Goal: Task Accomplishment & Management: Manage account settings

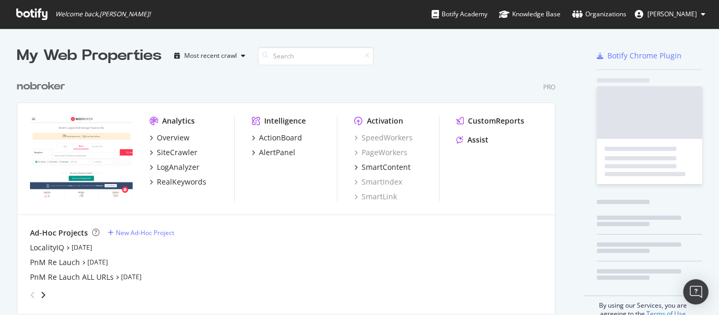
scroll to position [240, 539]
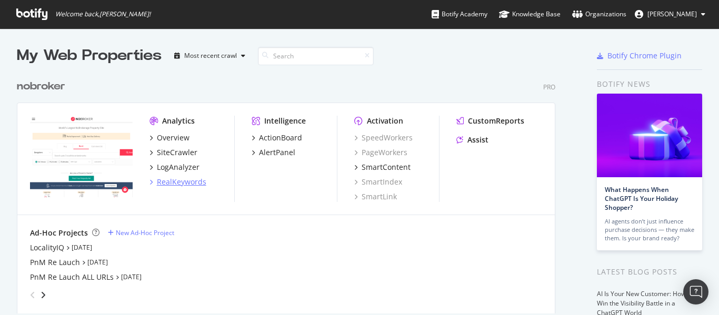
click at [192, 183] on div "RealKeywords" at bounding box center [182, 182] width 50 height 11
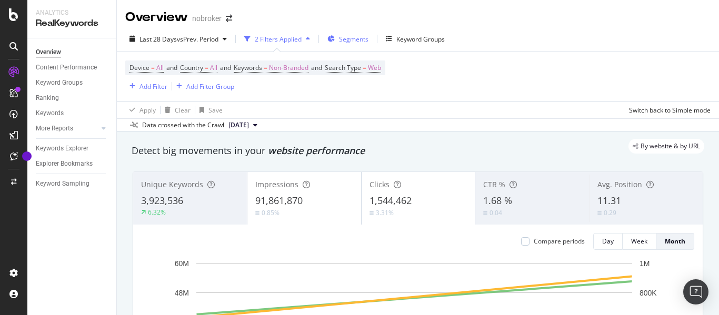
click at [356, 37] on span "Segments" at bounding box center [353, 39] width 29 height 9
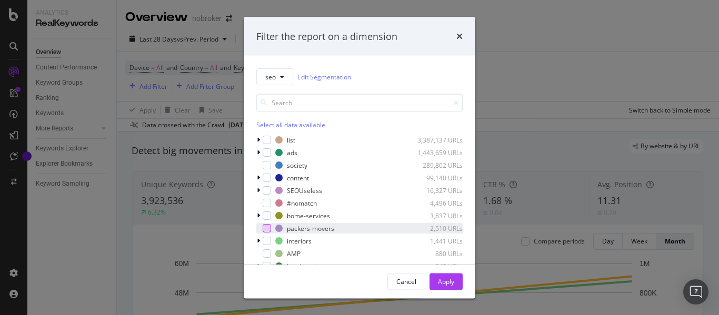
click at [264, 230] on div "modal" at bounding box center [267, 228] width 8 height 8
click at [448, 281] on div "Apply" at bounding box center [446, 281] width 16 height 9
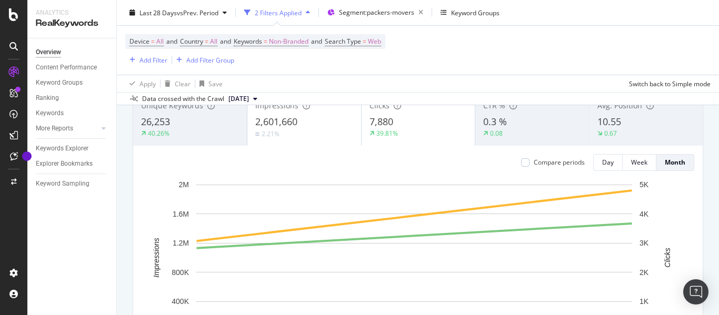
scroll to position [73, 0]
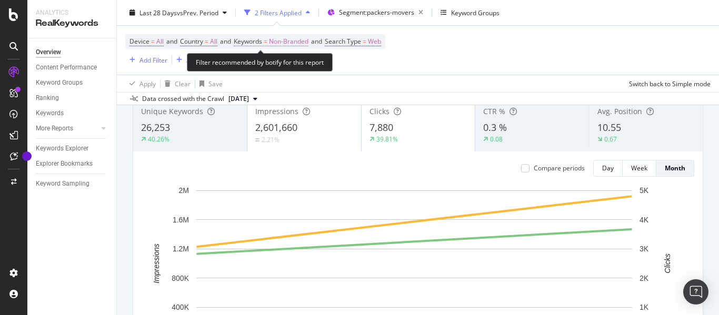
click at [286, 43] on span "Non-Branded" at bounding box center [288, 41] width 39 height 15
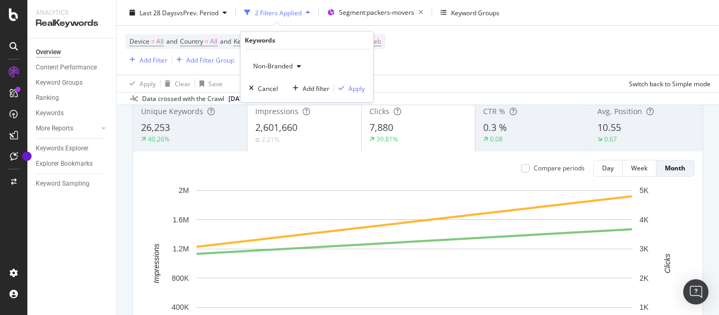
click at [283, 65] on span "Non-Branded" at bounding box center [271, 66] width 44 height 9
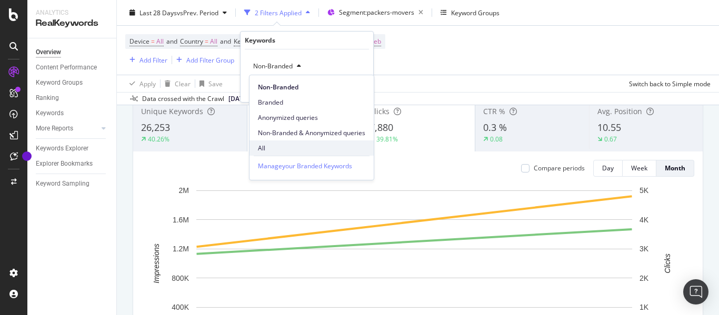
click at [268, 147] on span "All" at bounding box center [311, 148] width 107 height 9
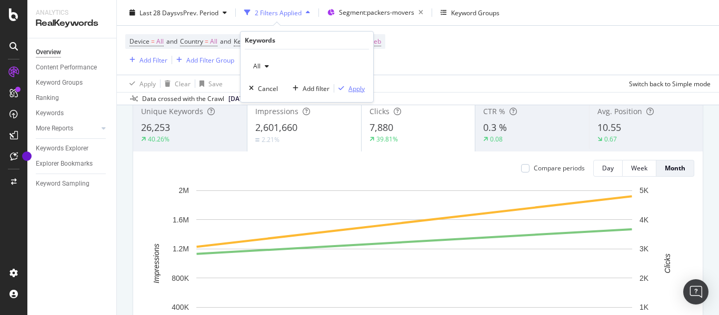
click at [359, 92] on div "Apply" at bounding box center [357, 88] width 16 height 9
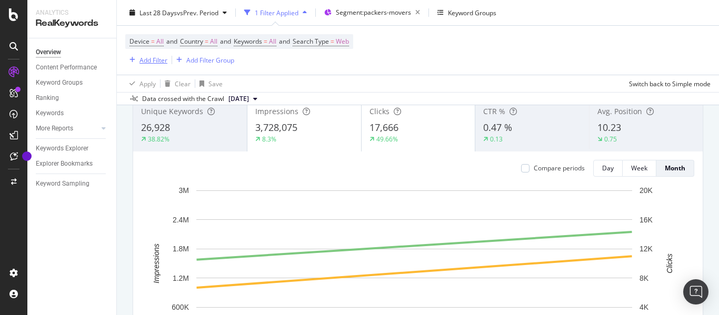
click at [160, 63] on div "Add Filter" at bounding box center [154, 59] width 28 height 9
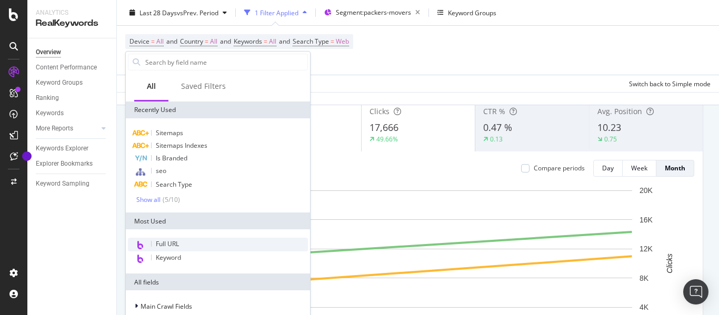
click at [179, 240] on span "Full URL" at bounding box center [167, 244] width 23 height 9
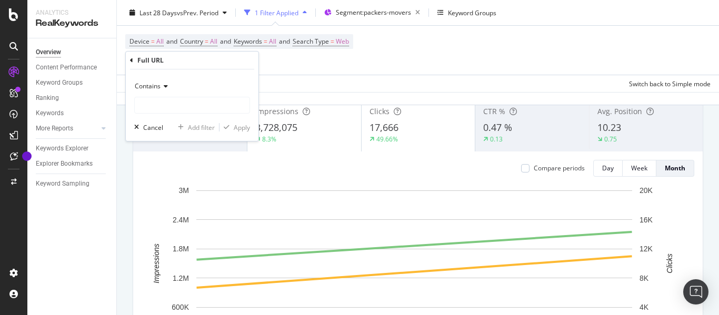
click at [165, 84] on icon at bounding box center [164, 86] width 7 height 6
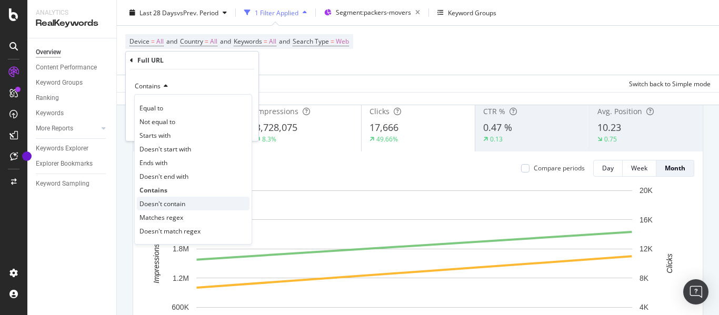
click at [176, 206] on span "Doesn't contain" at bounding box center [163, 204] width 46 height 9
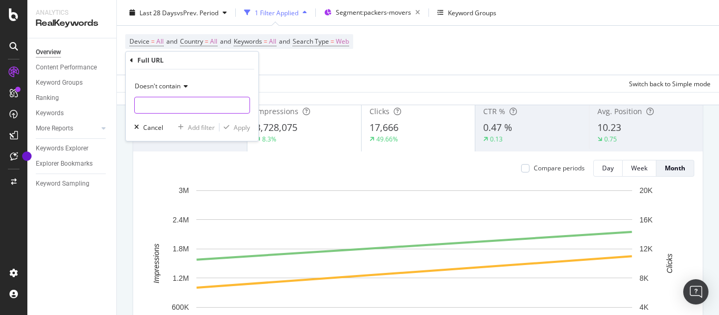
click at [167, 103] on input "text" at bounding box center [192, 105] width 115 height 17
type input "guides"
click at [238, 131] on div "Apply" at bounding box center [242, 127] width 16 height 9
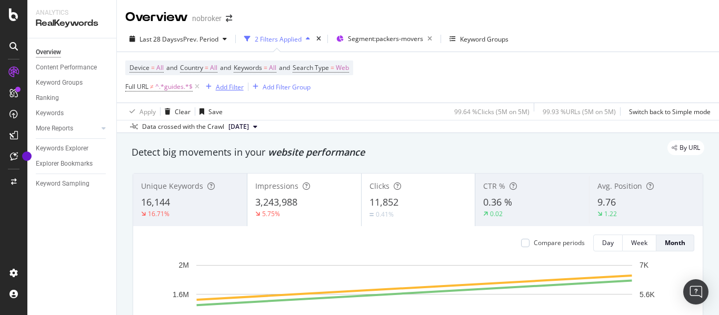
click at [224, 90] on div "Add Filter" at bounding box center [230, 87] width 28 height 9
click at [442, 84] on div "Device = All and Country = All and Keywords = All and Search Type = Web Full UR…" at bounding box center [418, 77] width 586 height 51
click at [226, 84] on div "Add Filter" at bounding box center [230, 87] width 28 height 9
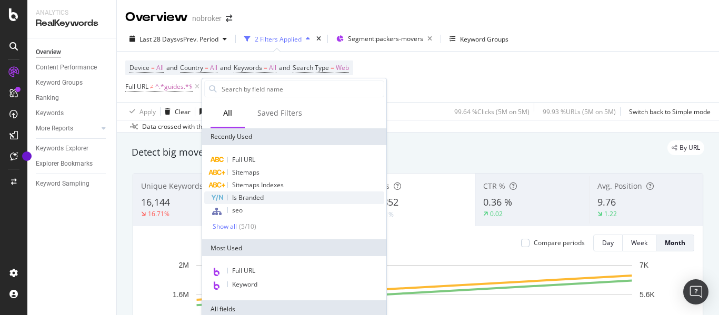
click at [240, 195] on span "Is Branded" at bounding box center [248, 197] width 32 height 9
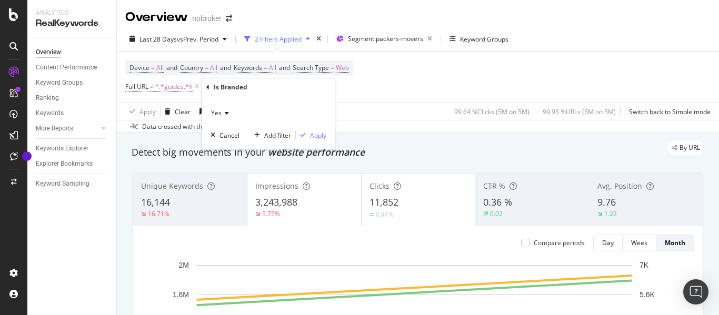
click at [229, 116] on div "Yes" at bounding box center [269, 113] width 116 height 17
click at [223, 146] on span "No" at bounding box center [220, 148] width 8 height 9
click at [321, 134] on div "Apply" at bounding box center [318, 135] width 16 height 9
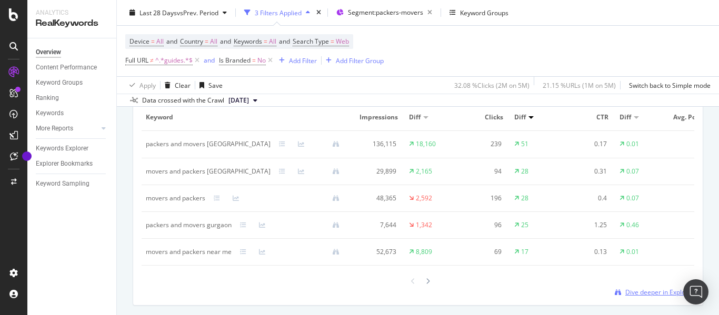
click at [636, 297] on span "Dive deeper in Explorer" at bounding box center [660, 292] width 69 height 9
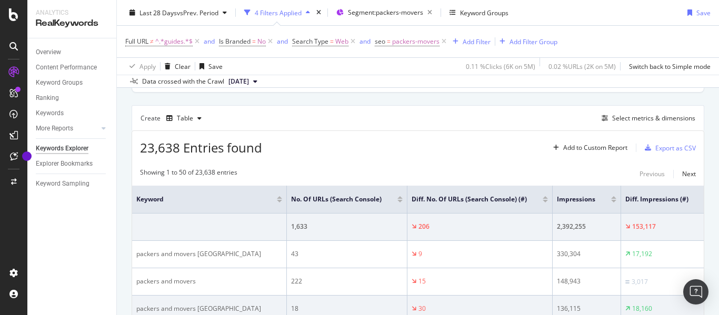
scroll to position [264, 0]
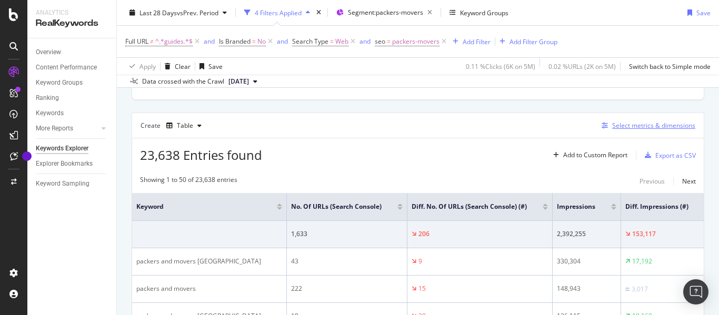
click at [641, 123] on div "Select metrics & dimensions" at bounding box center [653, 125] width 83 height 9
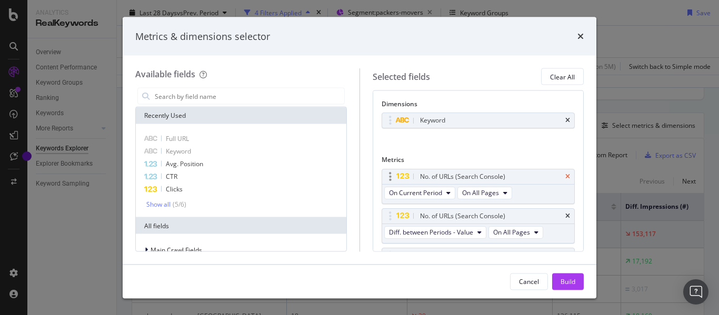
click at [566, 175] on icon "times" at bounding box center [568, 176] width 5 height 6
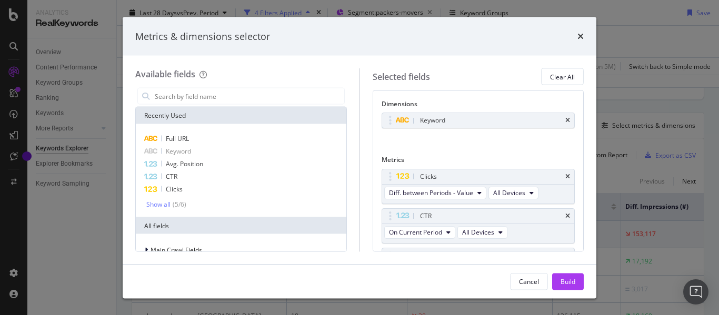
click at [566, 175] on icon "times" at bounding box center [568, 176] width 5 height 6
click at [566, 213] on icon "times" at bounding box center [568, 216] width 5 height 6
click at [566, 175] on icon "times" at bounding box center [568, 176] width 5 height 6
click at [561, 211] on div "Avg. Position" at bounding box center [491, 216] width 146 height 11
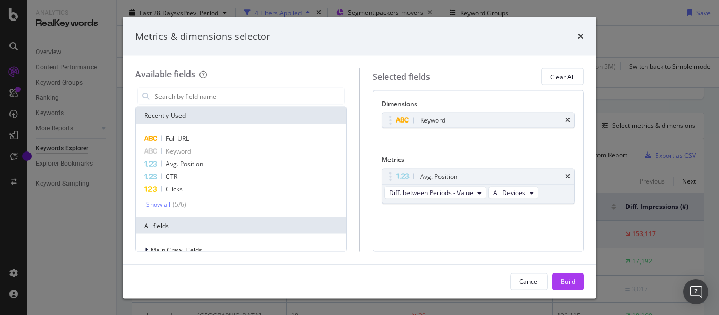
click at [561, 175] on div "Avg. Position" at bounding box center [491, 176] width 146 height 11
click at [568, 175] on icon "times" at bounding box center [568, 176] width 5 height 6
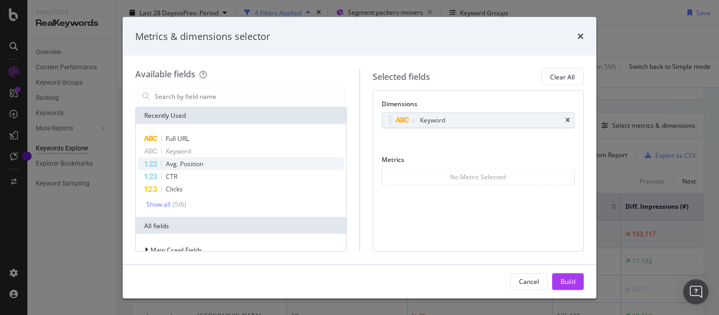
click at [186, 163] on span "Avg. Position" at bounding box center [184, 164] width 37 height 9
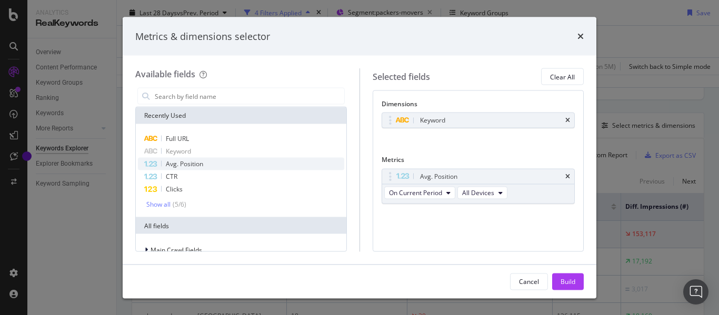
click at [186, 163] on span "Avg. Position" at bounding box center [184, 164] width 37 height 9
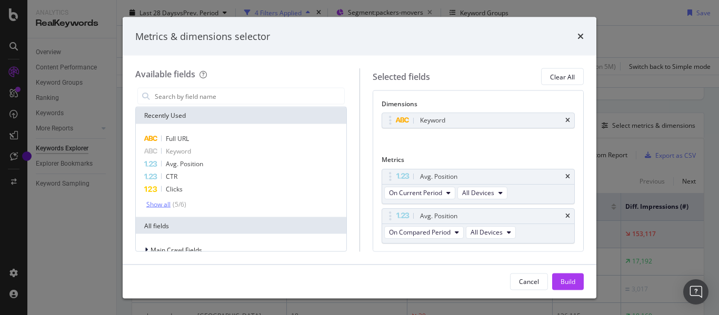
click at [160, 203] on div "Show all" at bounding box center [158, 204] width 24 height 7
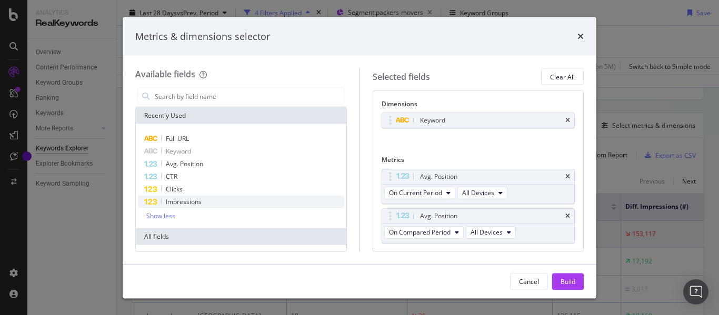
click at [205, 201] on div "Impressions" at bounding box center [241, 202] width 206 height 13
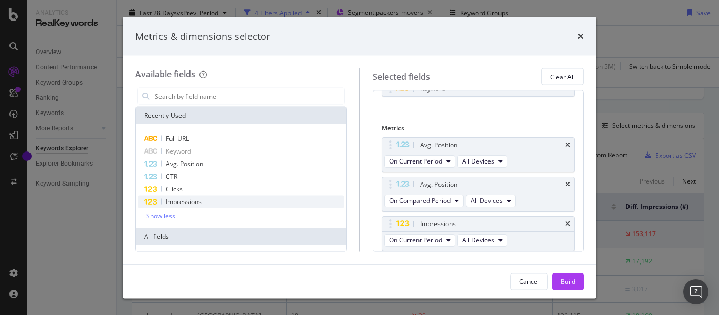
click at [205, 201] on div "Impressions" at bounding box center [241, 202] width 206 height 13
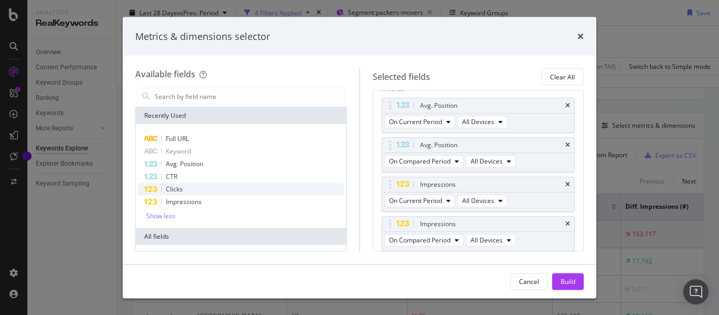
click at [186, 187] on div "Clicks" at bounding box center [241, 189] width 206 height 13
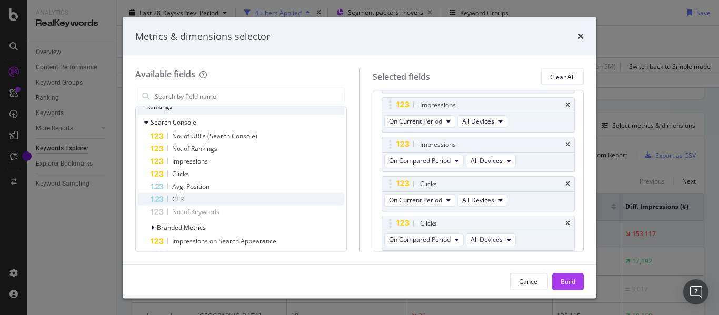
scroll to position [206, 0]
click at [571, 282] on div "Build" at bounding box center [568, 281] width 15 height 9
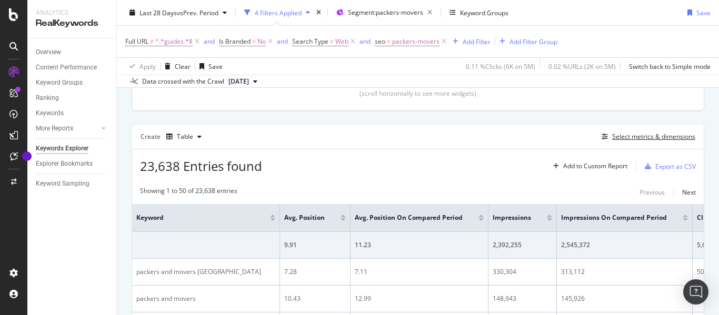
scroll to position [253, 0]
click at [197, 138] on icon "button" at bounding box center [199, 137] width 4 height 6
click at [383, 162] on div "23,638 Entries found Add to Custom Report Export as CSV" at bounding box center [418, 163] width 572 height 26
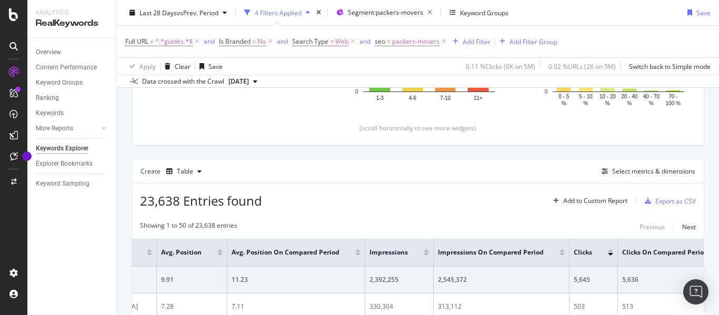
scroll to position [223, 0]
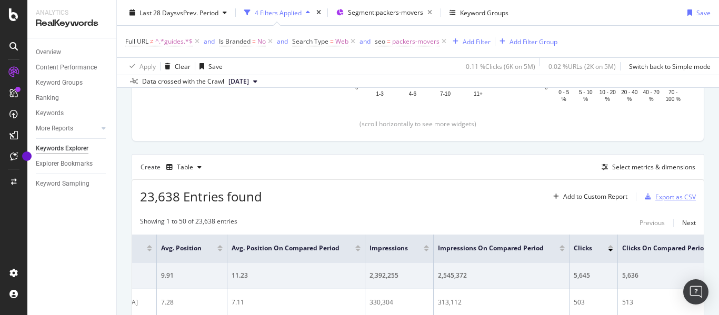
click at [663, 199] on div "Export as CSV" at bounding box center [676, 197] width 41 height 9
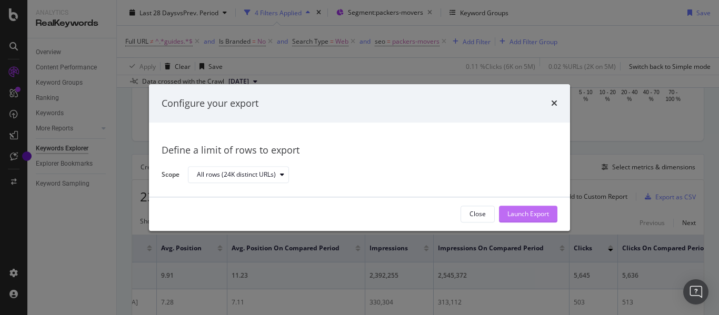
click at [540, 206] on button "Launch Export" at bounding box center [528, 214] width 58 height 17
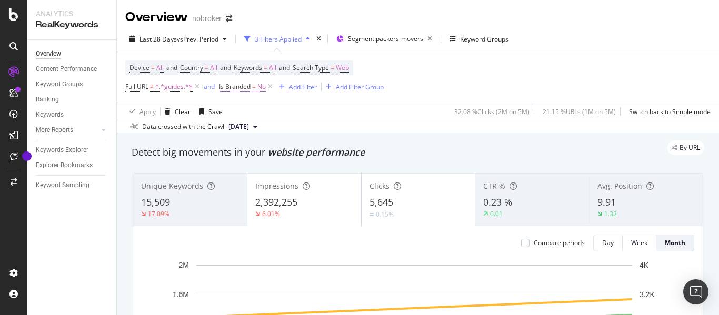
click at [257, 86] on span "Is Branded = No" at bounding box center [242, 86] width 47 height 9
click at [236, 111] on span "No" at bounding box center [233, 111] width 8 height 9
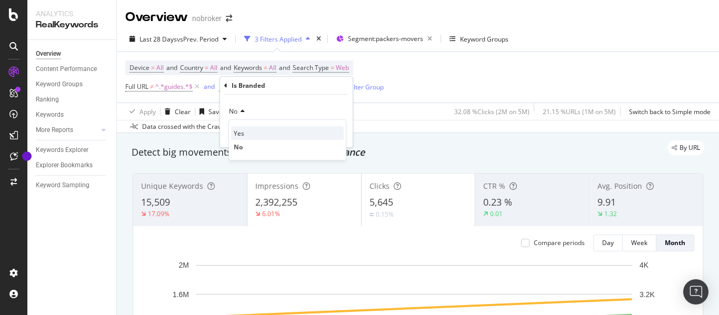
click at [235, 131] on span "Yes" at bounding box center [239, 133] width 11 height 9
click at [330, 133] on div "Apply" at bounding box center [336, 134] width 16 height 9
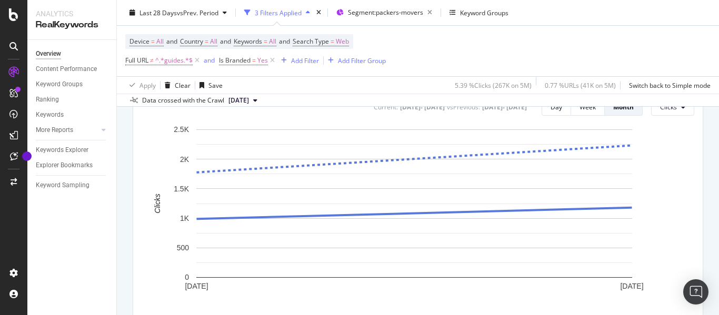
scroll to position [450, 0]
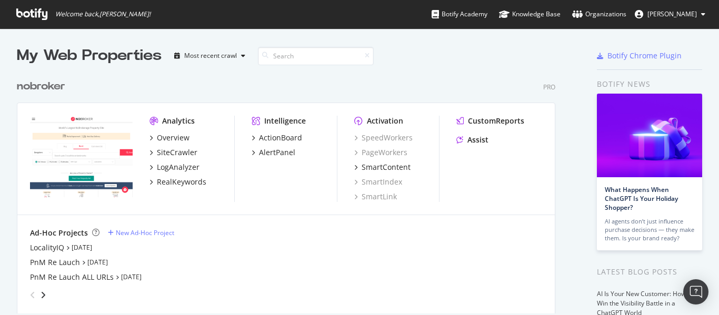
scroll to position [308, 704]
click at [169, 178] on div "RealKeywords" at bounding box center [182, 182] width 50 height 11
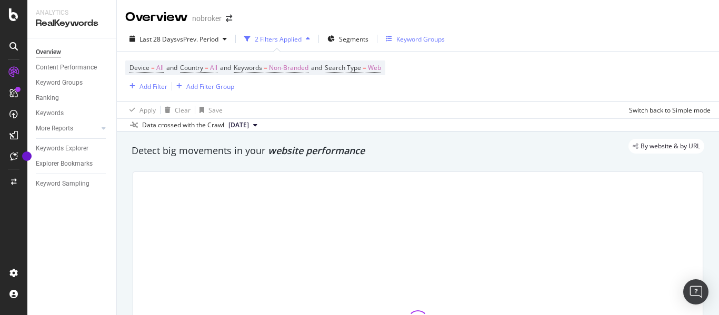
click at [421, 36] on div "Keyword Groups" at bounding box center [421, 39] width 48 height 9
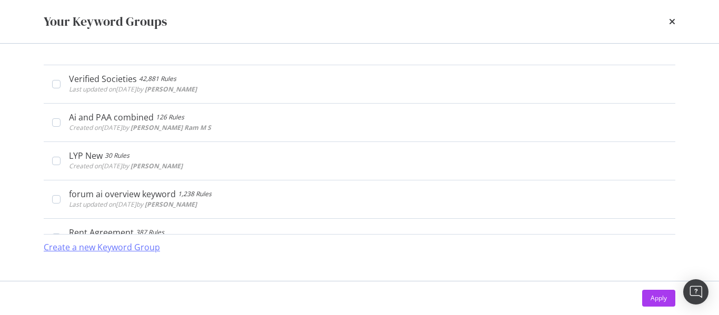
click at [101, 248] on div "Create a new Keyword Group" at bounding box center [102, 248] width 116 height 12
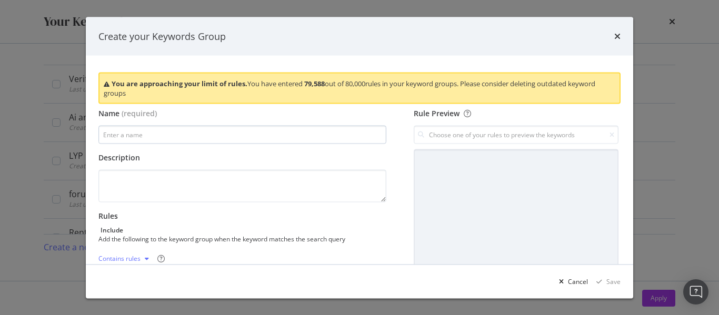
click at [202, 137] on input "modal" at bounding box center [242, 135] width 288 height 18
type input "PnM_Intracity"
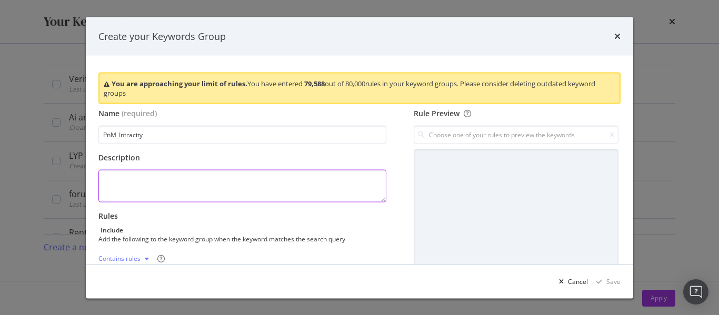
click at [178, 175] on textarea "modal" at bounding box center [242, 186] width 288 height 33
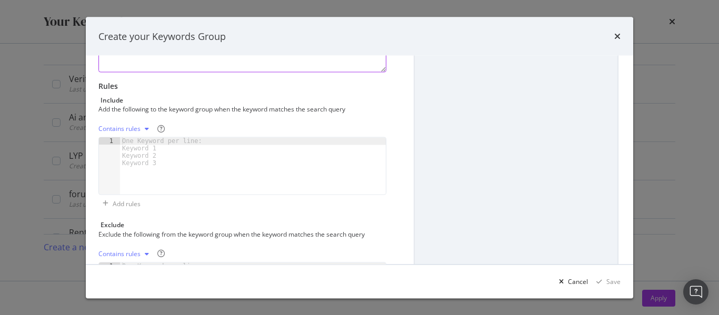
scroll to position [129, 0]
type textarea "This includes generic and city specific keywords"
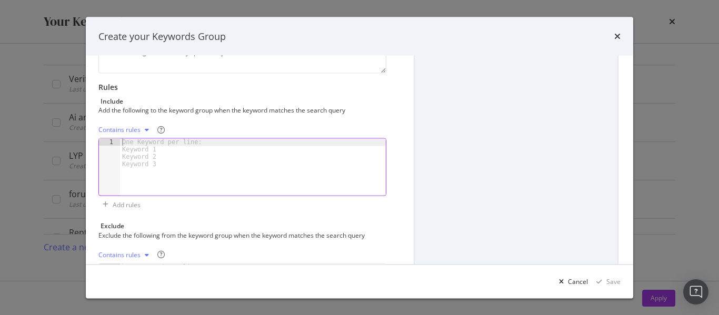
click at [146, 147] on div "One Keyword per line: Keyword 1 Keyword 2 Keyword 3" at bounding box center [164, 153] width 88 height 29
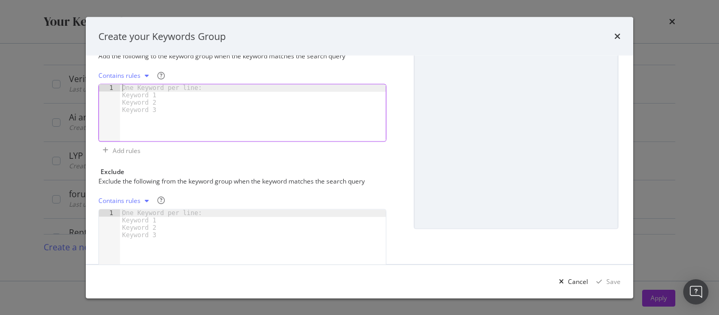
scroll to position [215, 0]
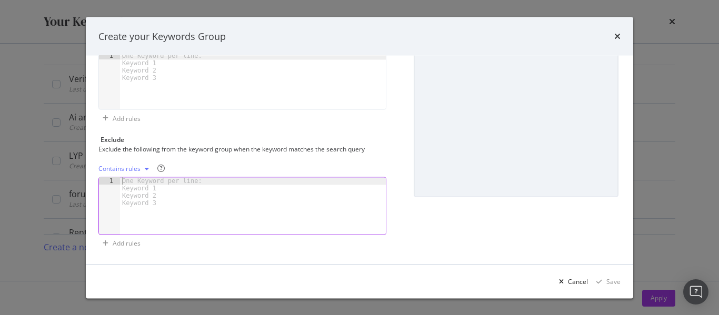
click at [141, 185] on div "One Keyword per line: Keyword 1 Keyword 2 Keyword 3" at bounding box center [164, 191] width 88 height 29
type textarea "tempo"
type textarea "car"
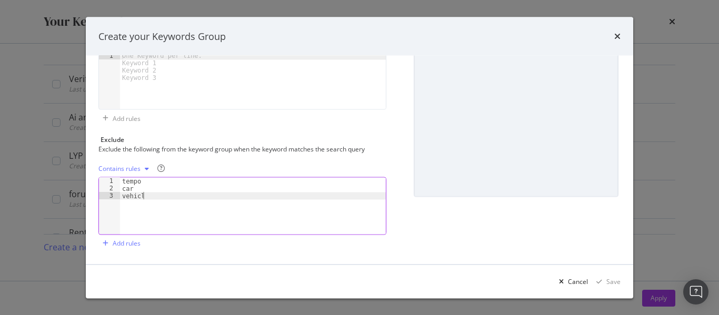
scroll to position [0, 1]
type textarea "vehicle"
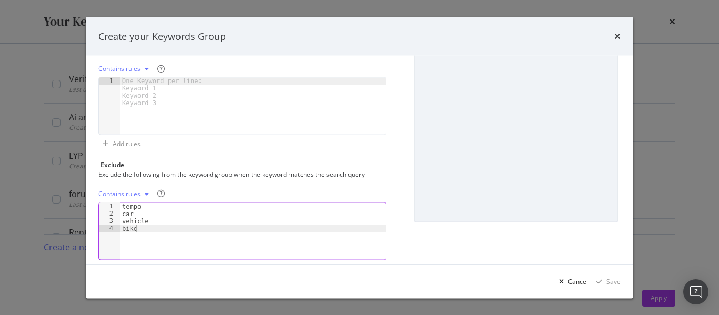
scroll to position [179, 0]
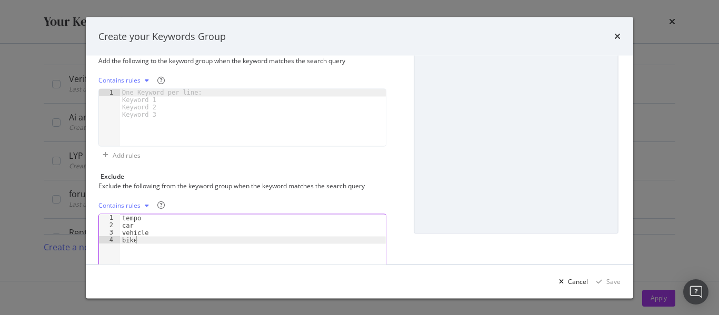
type textarea "bike"
click at [134, 92] on div "One Keyword per line: Keyword 1 Keyword 2 Keyword 3" at bounding box center [164, 104] width 88 height 29
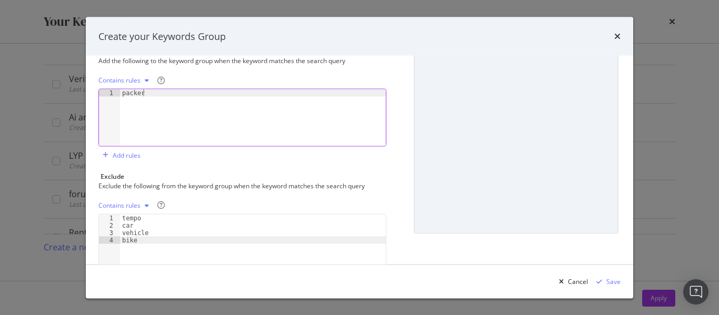
scroll to position [0, 1]
type textarea "packers"
type textarea "movers"
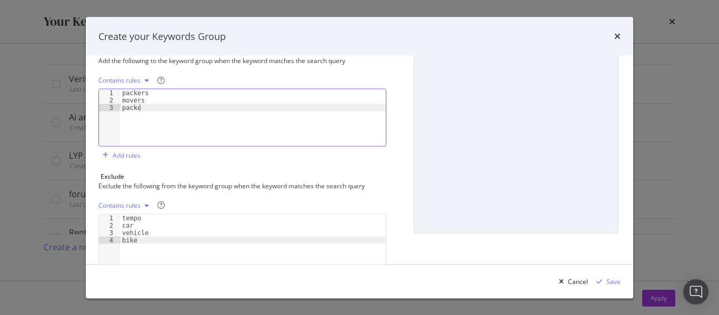
type textarea "packer"
type textarea "mover"
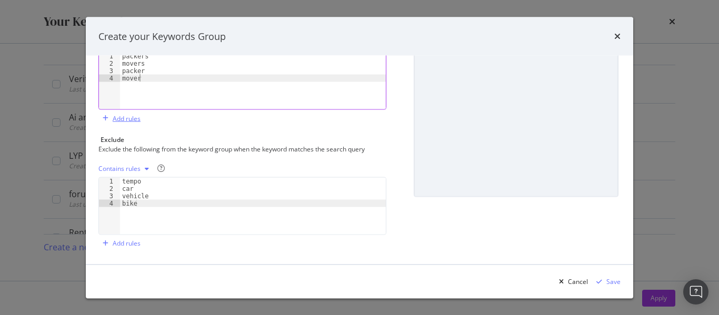
type textarea "mover"
click at [131, 117] on div "Add rules" at bounding box center [127, 118] width 28 height 9
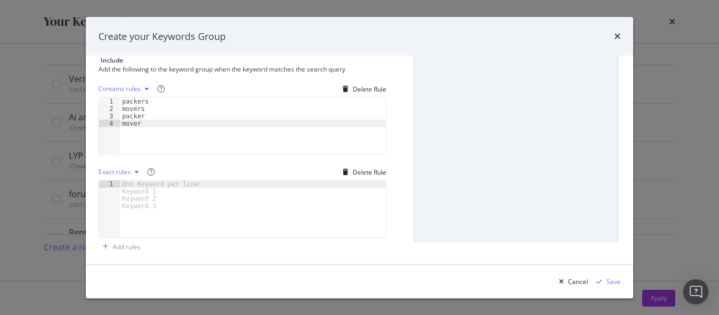
scroll to position [170, 0]
click at [137, 170] on icon "modal" at bounding box center [137, 173] width 4 height 6
click at [359, 173] on div "Delete Rule" at bounding box center [370, 172] width 34 height 9
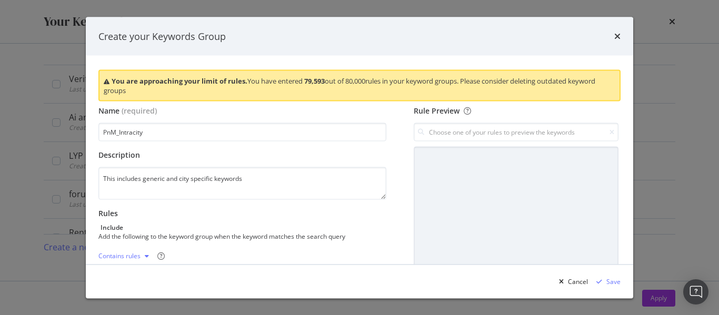
scroll to position [3, 0]
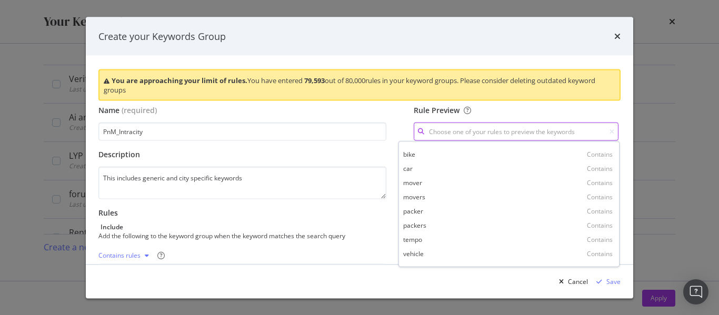
click at [476, 129] on input "modal" at bounding box center [516, 132] width 205 height 18
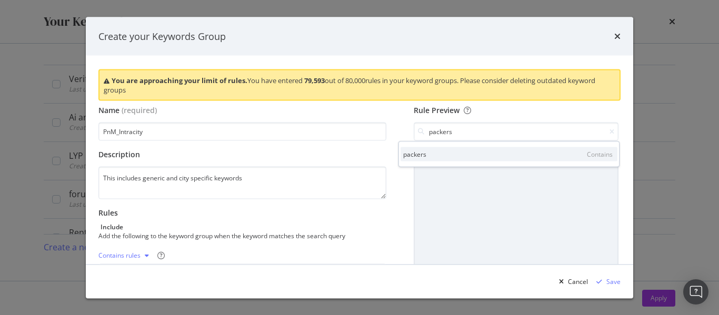
click at [415, 153] on div "packers" at bounding box center [414, 154] width 23 height 9
type input "packers"
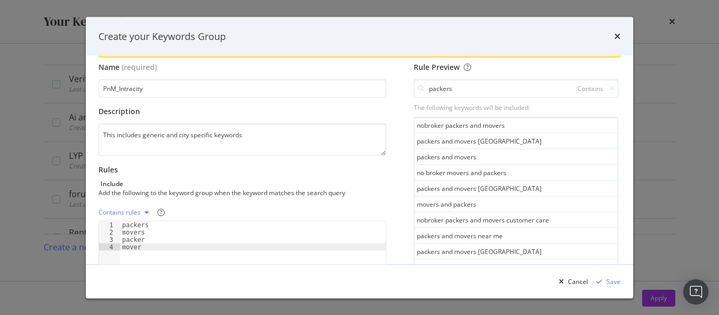
scroll to position [81, 0]
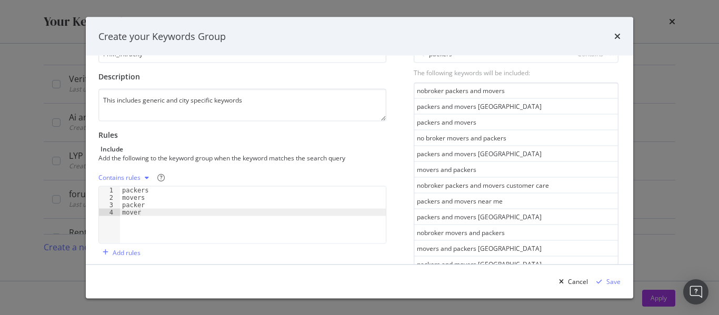
type textarea "packer"
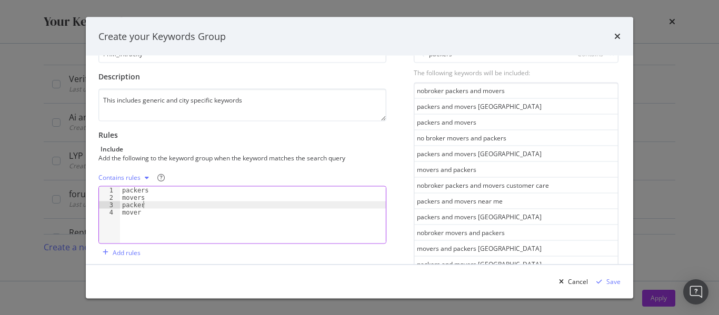
click at [167, 205] on div "packers movers packer mover" at bounding box center [253, 223] width 266 height 72
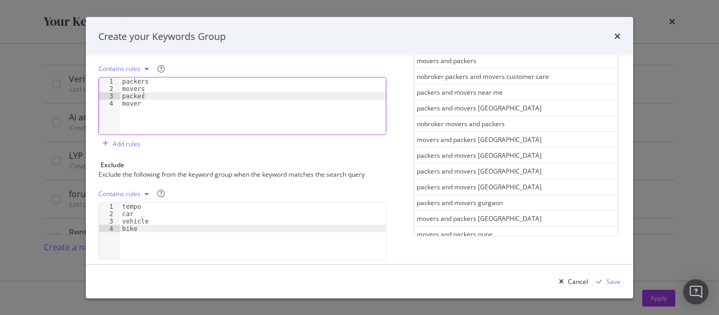
scroll to position [191, 0]
click at [150, 227] on div "tempo car vehicle bike" at bounding box center [253, 238] width 266 height 72
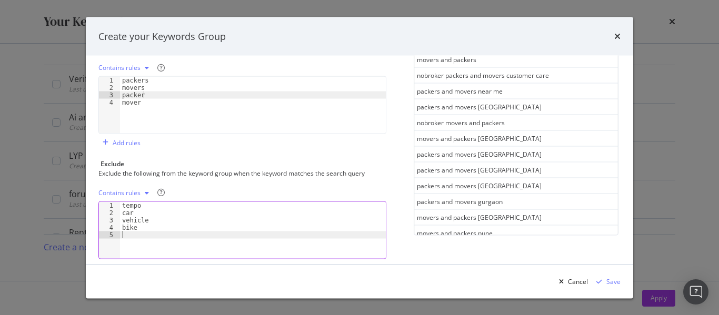
scroll to position [0, 0]
type textarea "nobroker"
type textarea "no broker"
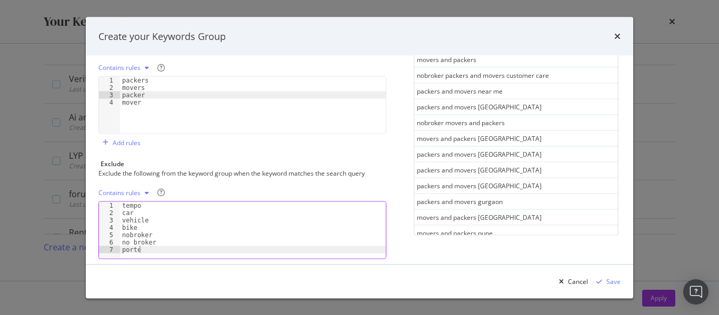
type textarea "porter"
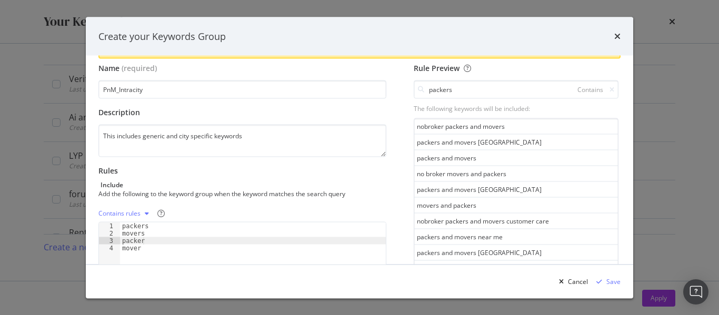
scroll to position [43, 0]
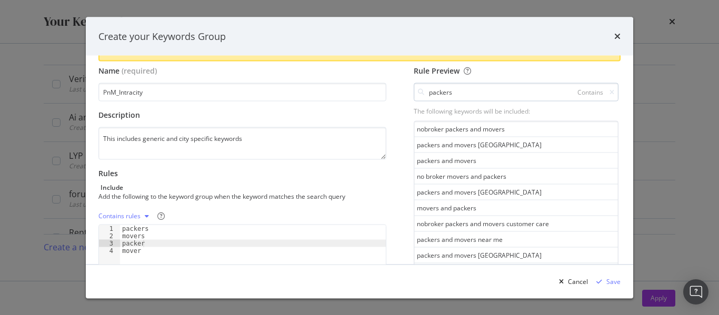
type textarea "agarwal"
click at [462, 91] on input "packers" at bounding box center [516, 92] width 205 height 18
click at [421, 111] on div "packers" at bounding box center [414, 114] width 23 height 9
click at [610, 92] on icon "modal" at bounding box center [612, 92] width 5 height 6
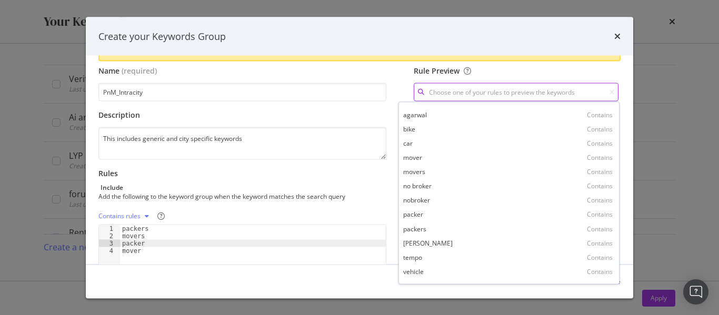
click at [497, 93] on input "modal" at bounding box center [516, 92] width 205 height 18
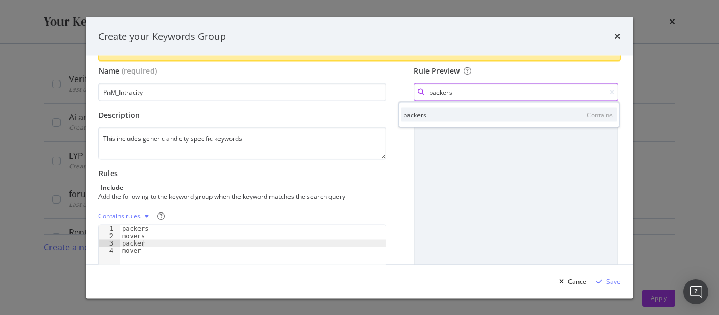
type input "packers"
click at [428, 115] on div "packers Contains" at bounding box center [509, 114] width 217 height 14
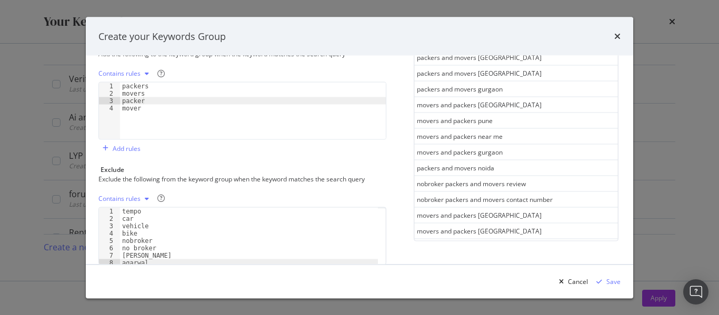
scroll to position [215, 0]
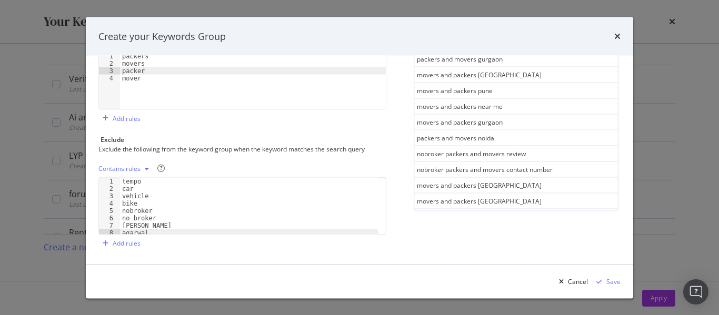
click at [147, 165] on icon "modal" at bounding box center [147, 168] width 4 height 6
click at [132, 219] on div "Regex rules" at bounding box center [129, 220] width 34 height 9
click at [123, 189] on div "tempo car vehicle bike nobroker no broker porter agarwal" at bounding box center [249, 213] width 258 height 72
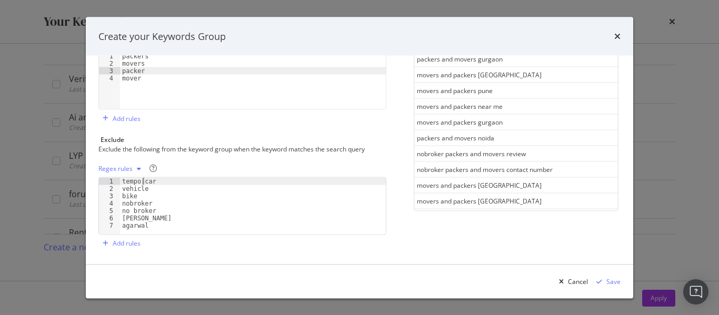
scroll to position [0, 2]
click at [121, 189] on div "tempo|car vehicle bike nobroker no broker porter agarwal" at bounding box center [253, 213] width 266 height 72
click at [123, 192] on div "tempo|car|vehicle bike nobroker no broker porter agarwal" at bounding box center [253, 213] width 266 height 72
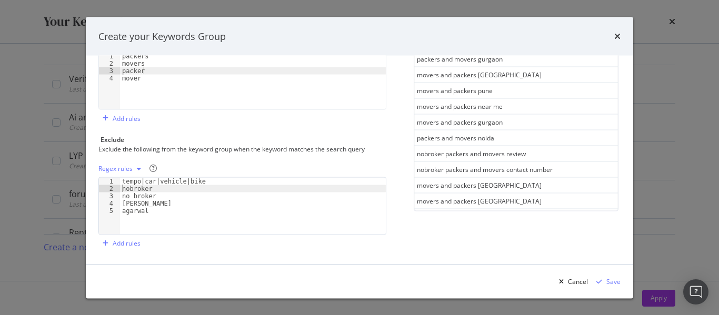
click at [120, 192] on div "tempo|car|vehicle|bike nobroker no broker porter agarwal" at bounding box center [253, 213] width 266 height 72
click at [122, 186] on div "tempo|car|vehicle|bike|nobroker no broker porter agarwal" at bounding box center [253, 213] width 266 height 72
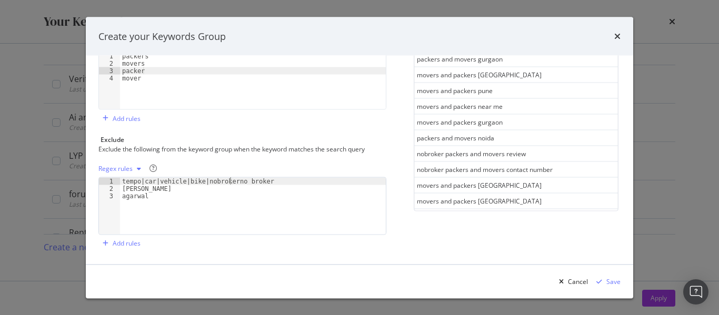
scroll to position [0, 9]
click at [123, 186] on div "tempo|car|vehicle|bike|nobroker|no broker porter agarwal" at bounding box center [253, 213] width 266 height 72
click at [124, 186] on div "tempo|car|vehicle|bike|nobroker|no broker|porter agarwal" at bounding box center [253, 213] width 266 height 72
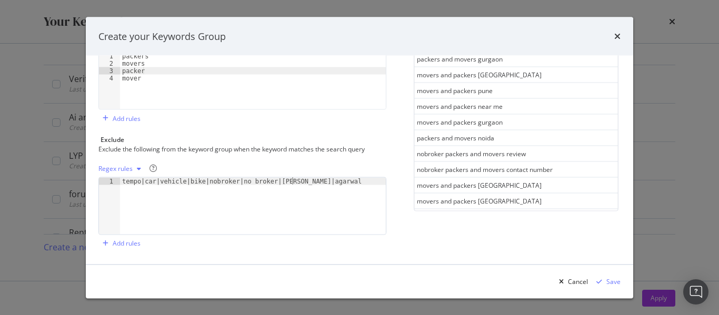
type textarea "tempo|car|vehicle|bike|nobroker|no broker|porter|agarwal"
click at [566, 229] on div "Rule Preview packers Contains The following keywords will be included: nobroker…" at bounding box center [516, 72] width 209 height 359
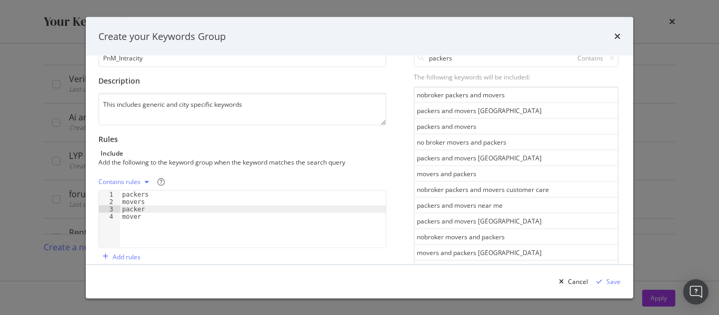
scroll to position [72, 0]
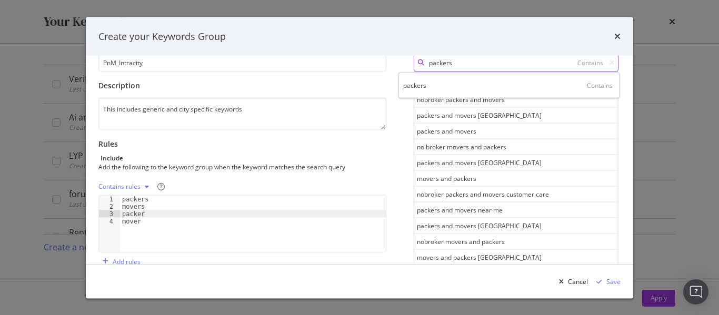
click at [473, 65] on input "packers" at bounding box center [516, 63] width 205 height 18
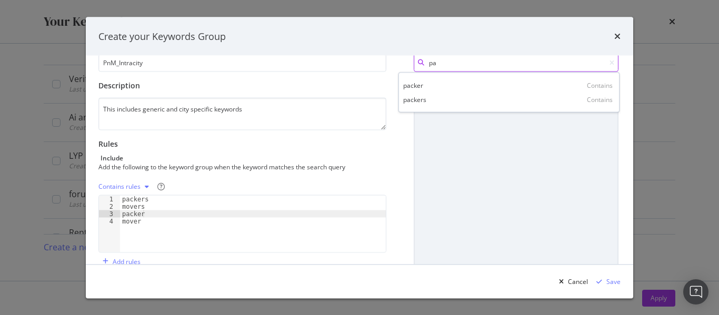
type input "p"
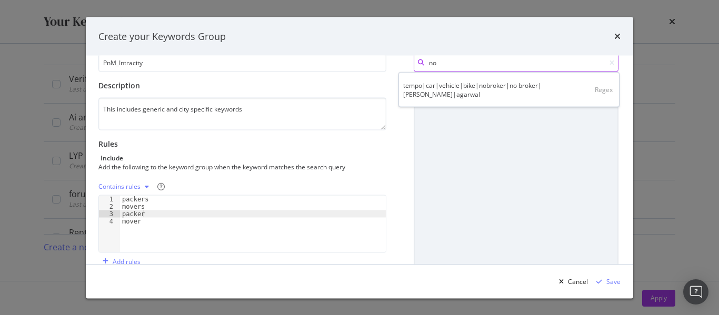
type input "n"
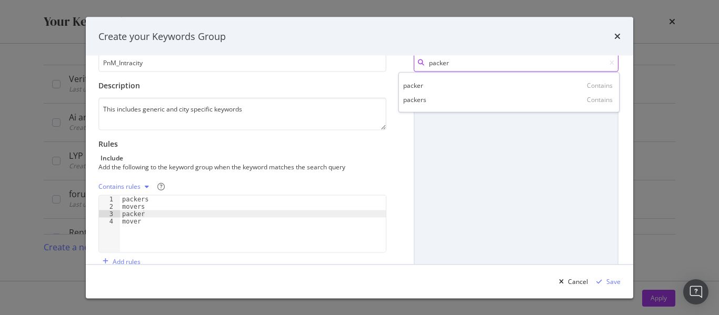
type input "packers"
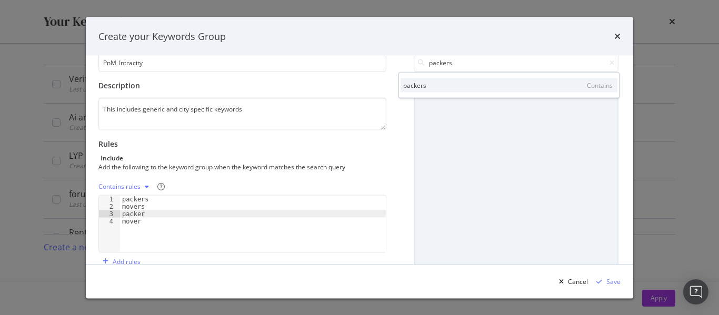
click at [427, 81] on div "packers Contains" at bounding box center [509, 85] width 217 height 14
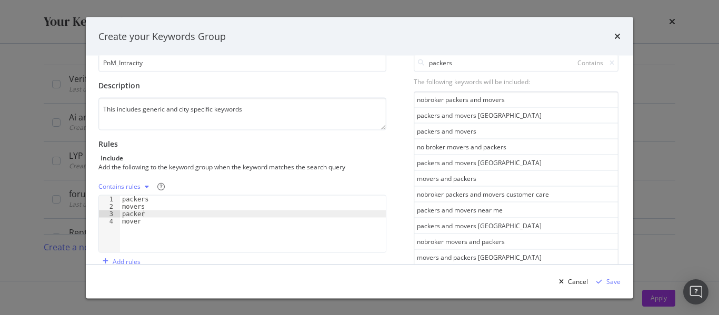
scroll to position [215, 0]
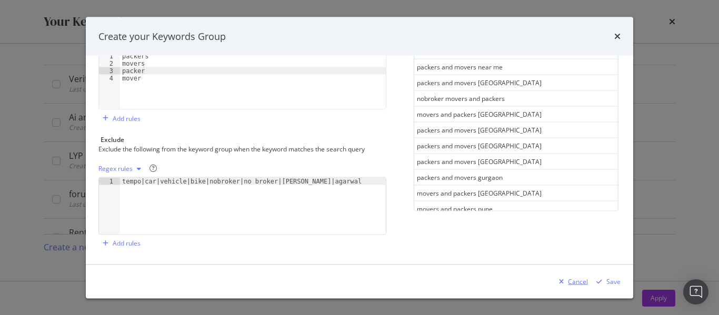
click at [570, 280] on div "Cancel" at bounding box center [578, 281] width 20 height 9
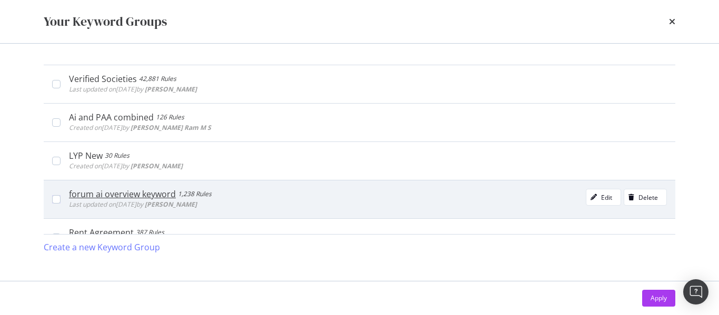
click at [161, 196] on div "forum ai overview keyword" at bounding box center [122, 194] width 107 height 11
click at [161, 196] on div "forum ai overview keyword" at bounding box center [126, 194] width 115 height 11
click at [601, 195] on div "Edit" at bounding box center [606, 197] width 11 height 9
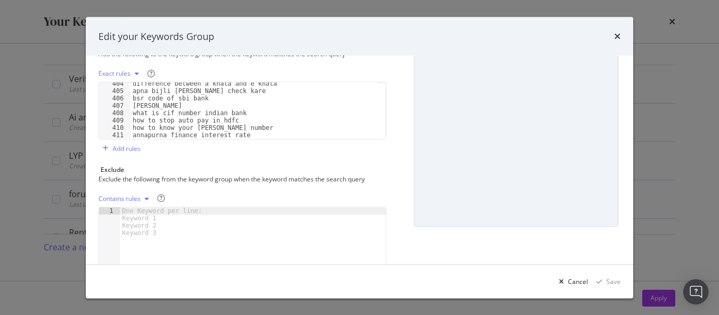
scroll to position [0, 0]
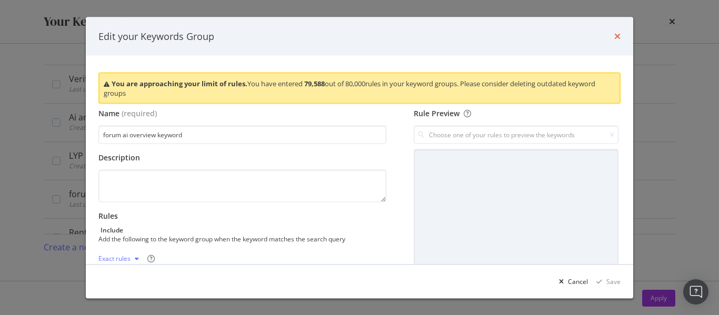
click at [617, 34] on icon "times" at bounding box center [618, 36] width 6 height 8
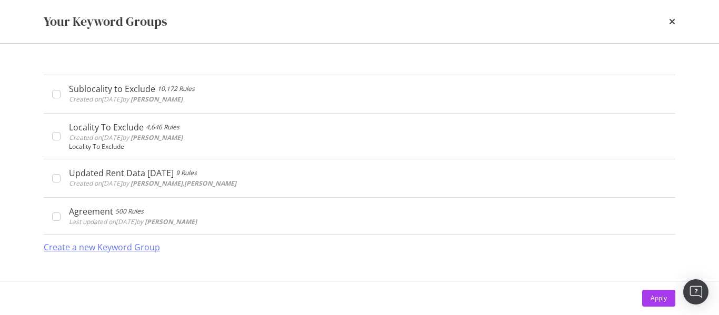
scroll to position [1018, 0]
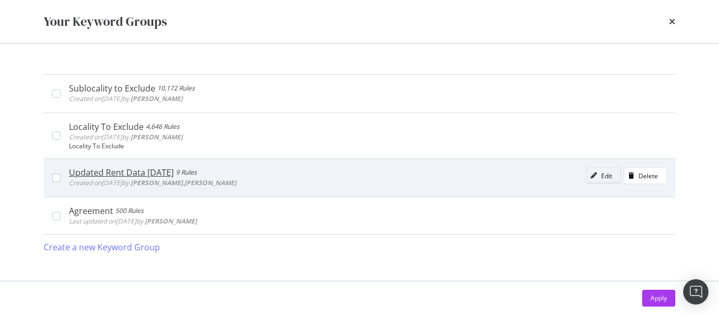
click at [593, 177] on div "modal" at bounding box center [594, 176] width 15 height 6
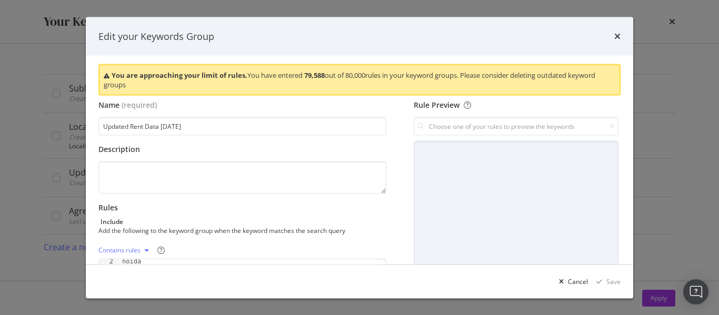
scroll to position [8, 0]
click at [619, 36] on icon "times" at bounding box center [618, 36] width 6 height 8
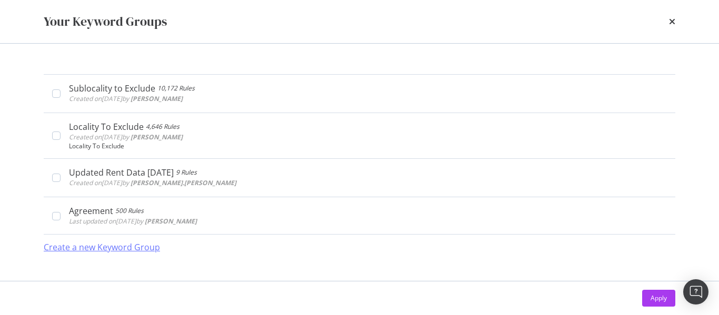
click at [129, 246] on div "Create a new Keyword Group" at bounding box center [102, 248] width 116 height 12
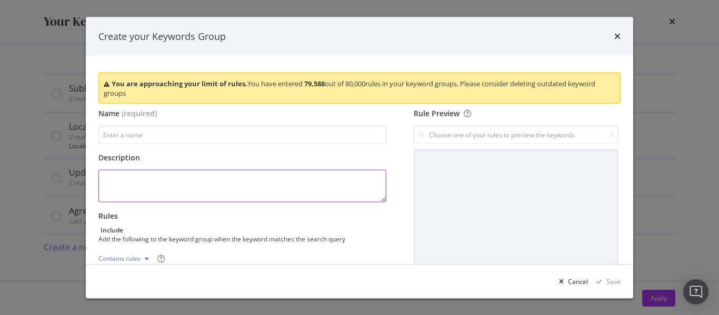
click at [248, 176] on textarea "modal" at bounding box center [242, 186] width 288 height 33
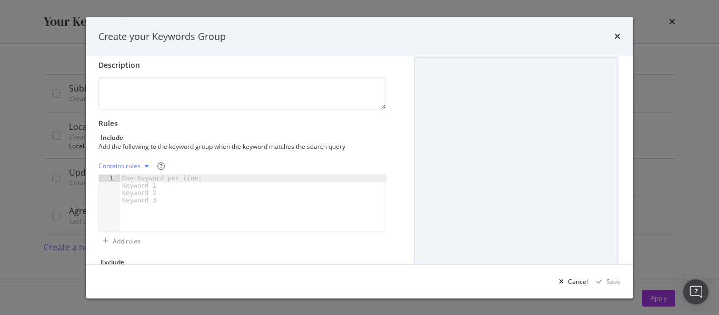
click at [226, 237] on div "Contains rules 1 One Keyword per line: Keyword 1 Keyword 2 Keyword 3 XXXXXXXXXX…" at bounding box center [242, 204] width 288 height 92
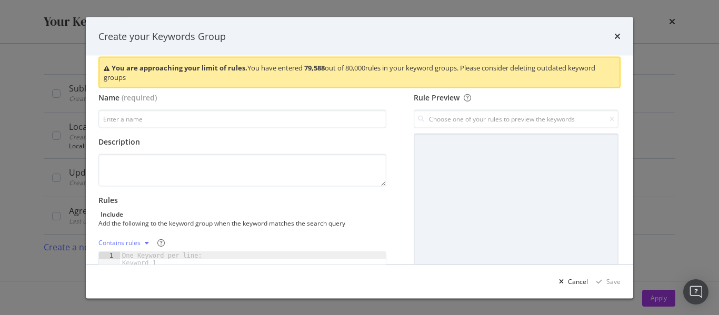
scroll to position [0, 0]
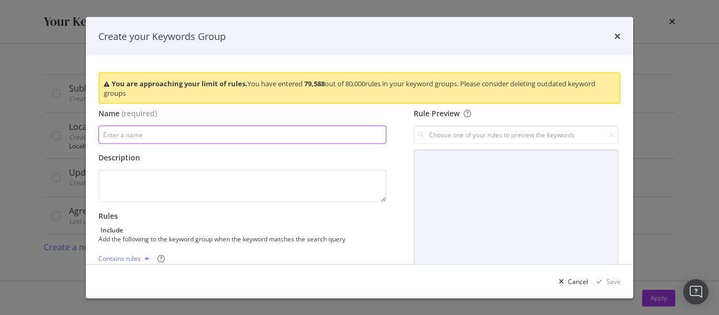
click at [256, 132] on input "modal" at bounding box center [242, 135] width 288 height 18
type input "PnM"
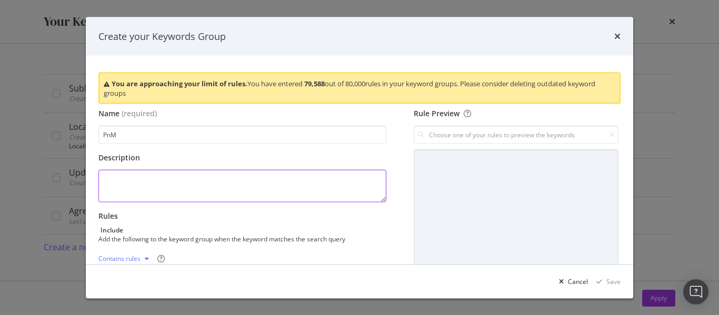
click at [192, 188] on textarea "modal" at bounding box center [242, 186] width 288 height 33
click at [138, 186] on textarea "packers" at bounding box center [242, 186] width 288 height 33
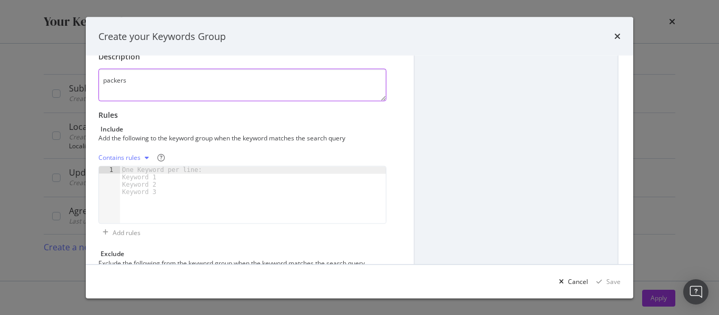
scroll to position [102, 0]
type textarea "packers"
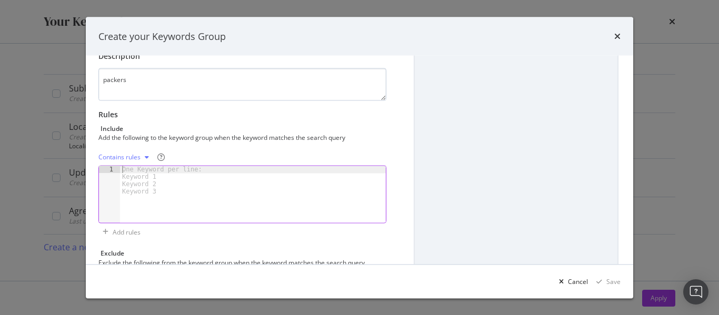
click at [138, 186] on div "One Keyword per line: Keyword 1 Keyword 2 Keyword 3" at bounding box center [164, 180] width 88 height 29
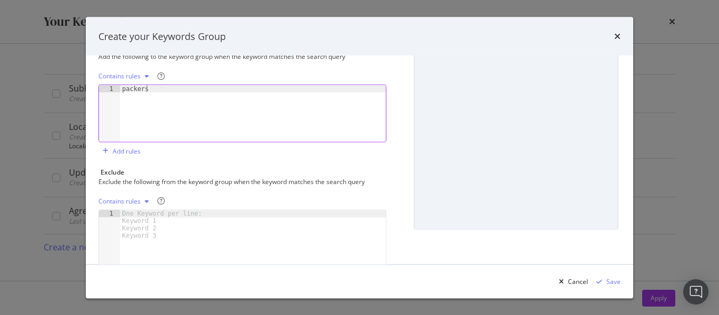
scroll to position [183, 0]
type textarea "packers"
click at [149, 218] on div "One Keyword per line: Keyword 1 Keyword 2 Keyword 3" at bounding box center [164, 224] width 88 height 29
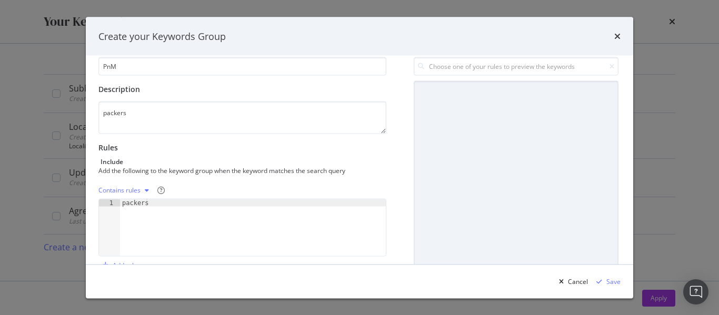
scroll to position [67, 0]
type textarea "nobroker"
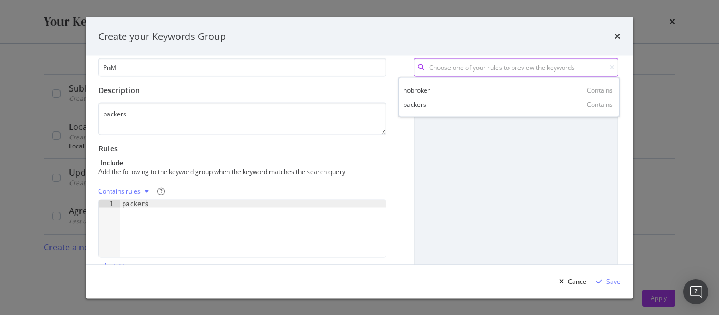
click at [476, 68] on input "modal" at bounding box center [516, 67] width 205 height 18
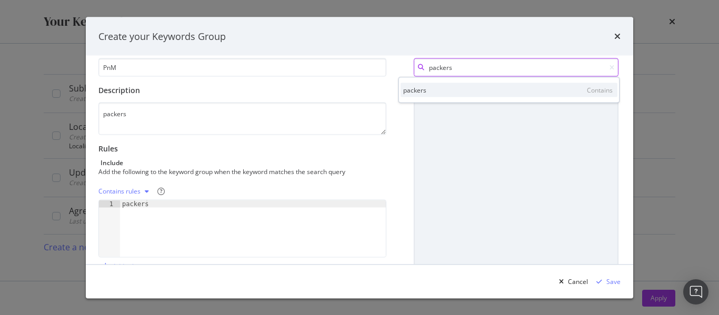
type input "packers"
click at [601, 92] on div "Contains" at bounding box center [600, 89] width 26 height 9
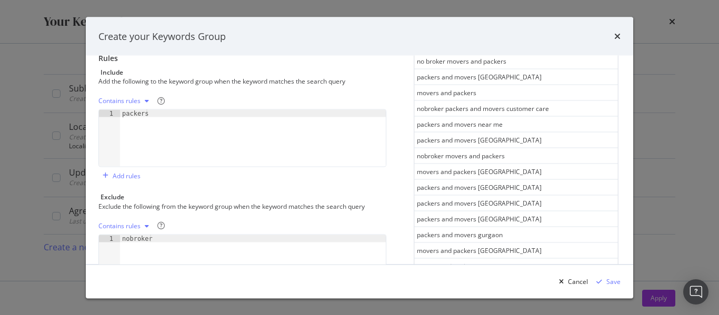
scroll to position [159, 0]
click at [113, 226] on div "Contains rules" at bounding box center [119, 225] width 42 height 6
click at [147, 196] on div "Exclude" at bounding box center [242, 196] width 288 height 9
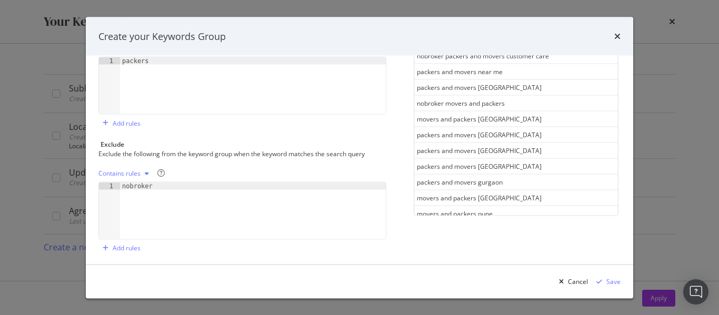
scroll to position [215, 0]
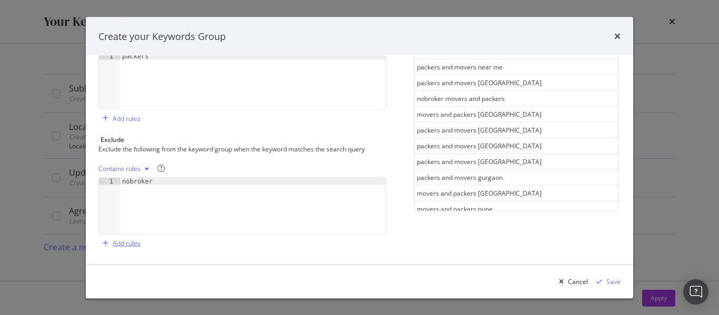
click at [134, 249] on div "Add rules" at bounding box center [119, 243] width 42 height 16
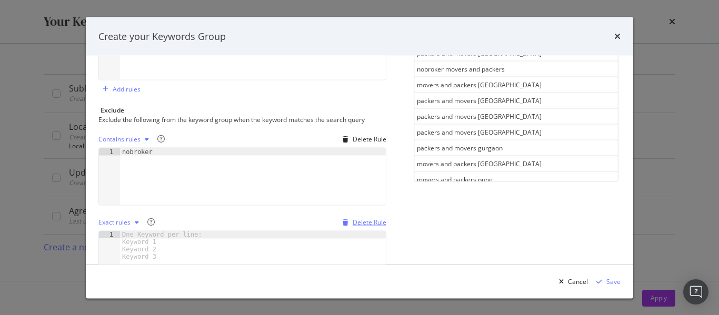
click at [354, 221] on div "Delete Rule" at bounding box center [370, 222] width 34 height 9
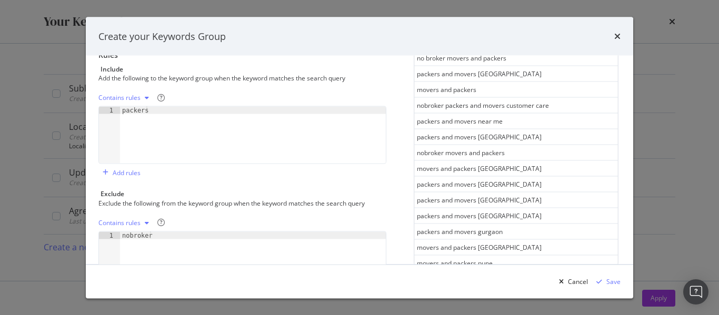
scroll to position [161, 0]
click at [144, 223] on div "modal" at bounding box center [147, 223] width 13 height 6
click at [203, 221] on div "Contains rules" at bounding box center [242, 223] width 288 height 17
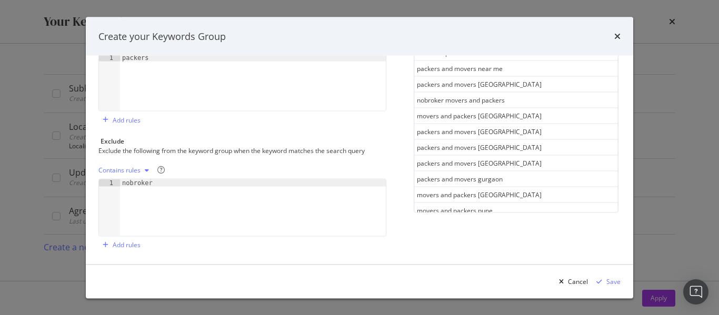
scroll to position [214, 0]
click at [115, 169] on div "Contains rules" at bounding box center [119, 170] width 42 height 6
click at [135, 216] on div "Regex rules" at bounding box center [134, 222] width 62 height 13
click at [149, 185] on div "nobroker" at bounding box center [253, 215] width 266 height 72
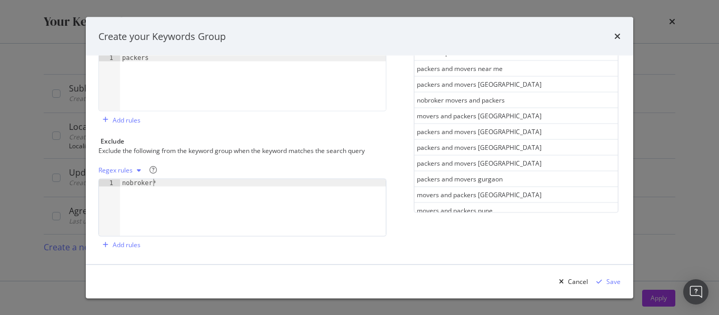
click at [120, 185] on div "1" at bounding box center [109, 182] width 21 height 7
click at [121, 184] on div "nobroker*" at bounding box center [253, 215] width 266 height 72
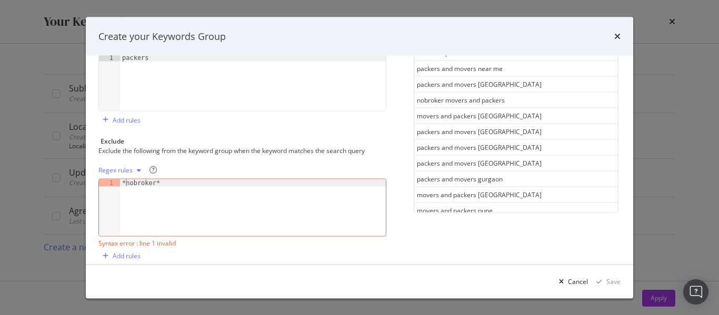
scroll to position [0, 1]
type textarea "nobroker*"
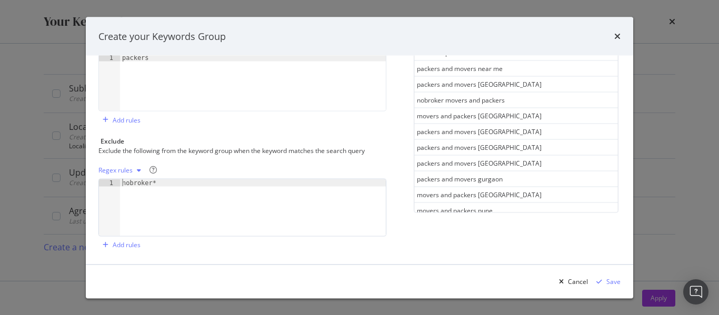
click at [339, 250] on div "Regex rules nobroker* 1 nobroker* XXXXXXXXXXXXXXXXXXXXXXXXXXXXXXXXXXXXXXXXXXXXX…" at bounding box center [242, 208] width 288 height 92
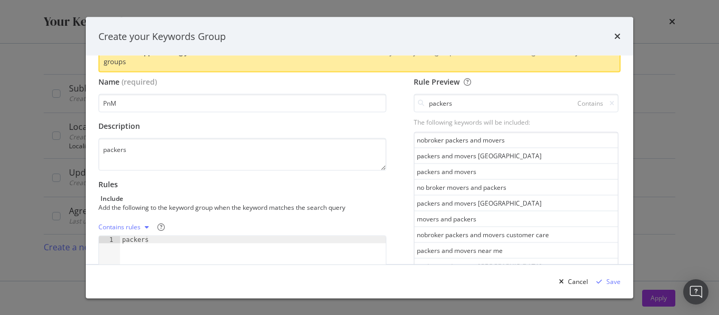
scroll to position [29, 0]
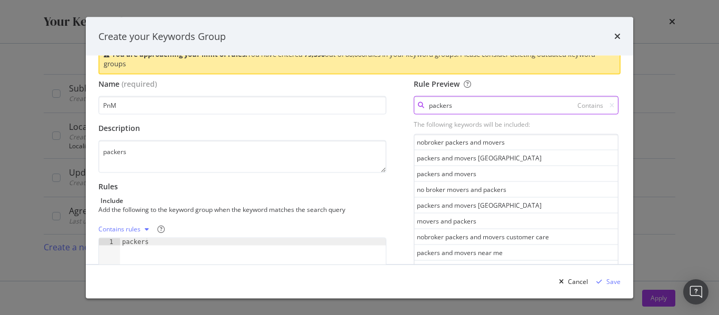
click at [457, 109] on input "packers" at bounding box center [516, 105] width 205 height 18
click at [462, 124] on div "packers Contains" at bounding box center [509, 128] width 217 height 14
click at [610, 103] on icon "modal" at bounding box center [612, 105] width 5 height 6
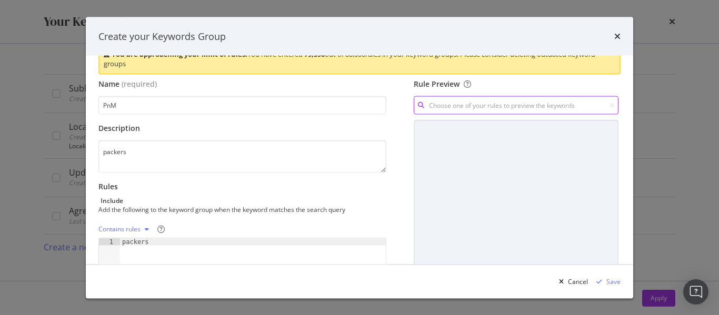
click at [577, 103] on input "modal" at bounding box center [516, 105] width 205 height 18
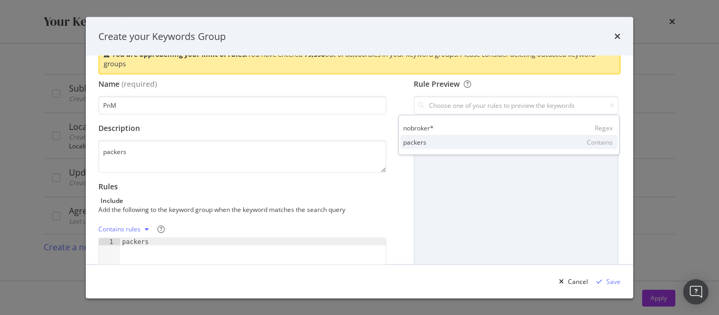
click at [558, 143] on div "packers Contains" at bounding box center [509, 142] width 217 height 14
type input "packers"
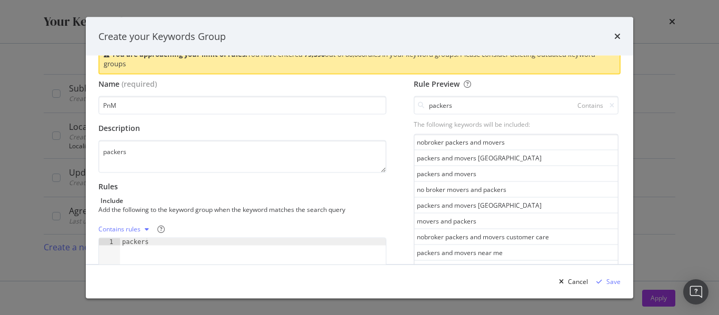
click at [418, 144] on div "nobroker packers and movers" at bounding box center [516, 143] width 204 height 16
click at [385, 167] on div "Name (required) PnM Description packers Rules Include Add the following to the …" at bounding box center [246, 258] width 296 height 359
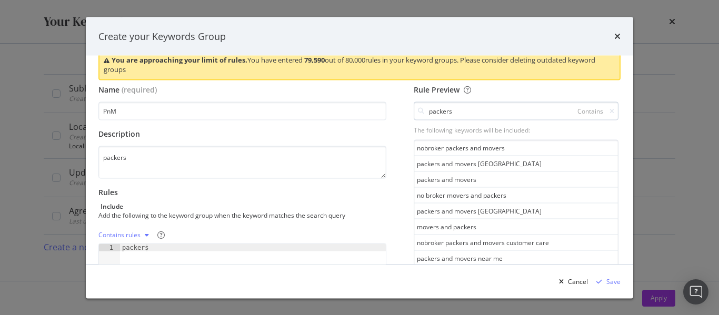
scroll to position [23, 0]
click at [393, 166] on div "Name (required) PnM Description packers Rules Include Add the following to the …" at bounding box center [359, 264] width 522 height 359
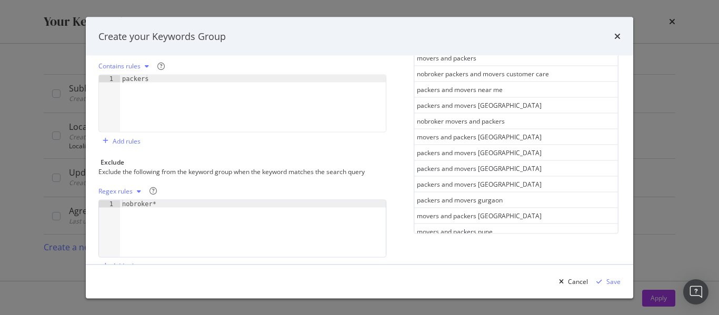
scroll to position [192, 0]
click at [261, 209] on div "nobroker*" at bounding box center [253, 237] width 266 height 72
type textarea "nobroker"
click at [398, 186] on div "Name (required) PnM Description packers Rules Include Add the following to the …" at bounding box center [359, 95] width 522 height 359
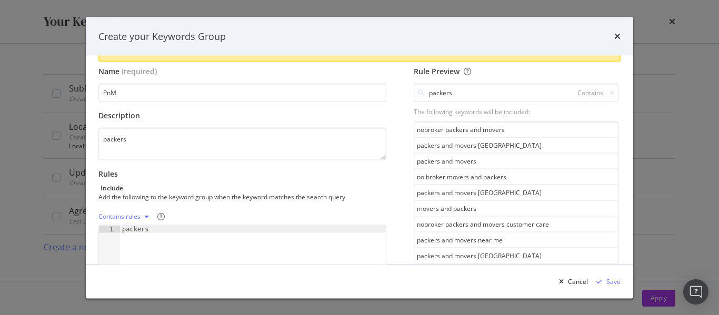
scroll to position [42, 0]
click at [107, 218] on div "Contains rules" at bounding box center [119, 217] width 42 height 6
click at [160, 203] on div "Rules Include Add the following to the keyword group when the keyword matches t…" at bounding box center [242, 235] width 288 height 131
click at [265, 206] on div "Rules Include Add the following to the keyword group when the keyword matches t…" at bounding box center [242, 235] width 288 height 131
click at [370, 202] on div "Rules Include Add the following to the keyword group when the keyword matches t…" at bounding box center [242, 235] width 288 height 131
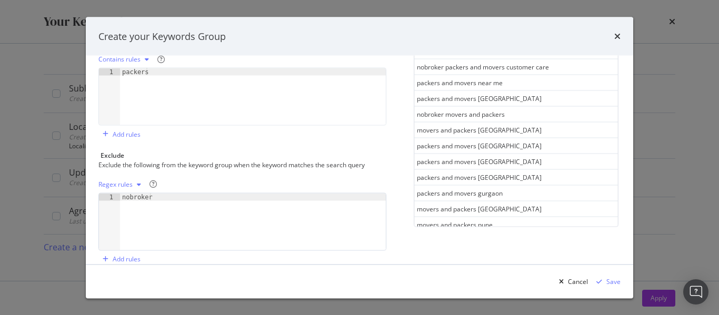
scroll to position [215, 0]
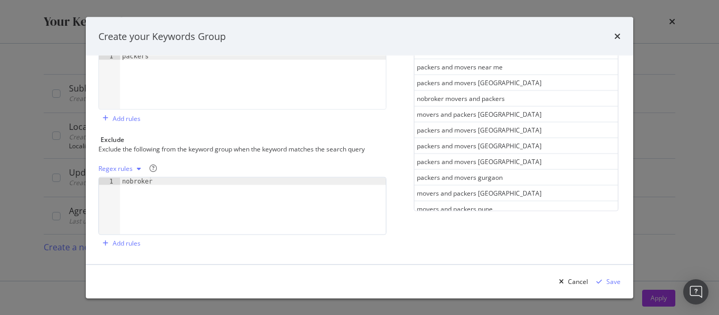
click at [551, 246] on div "Rule Preview packers Contains The following keywords will be included: nobroker…" at bounding box center [516, 72] width 209 height 359
click at [617, 282] on div "Save" at bounding box center [614, 281] width 14 height 9
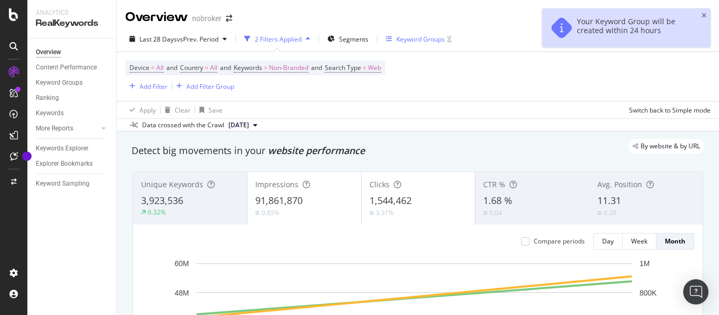
click at [422, 38] on div "Keyword Groups" at bounding box center [421, 39] width 48 height 9
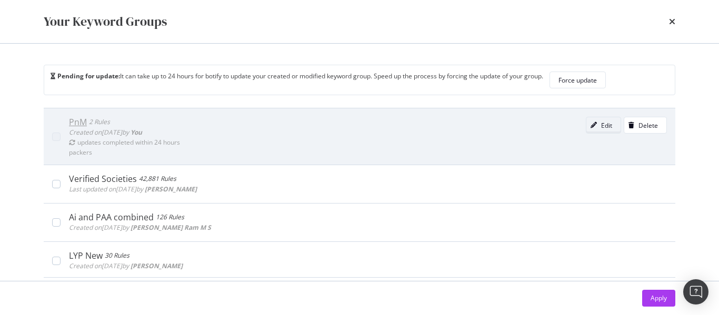
click at [589, 120] on div "Edit" at bounding box center [600, 125] width 26 height 15
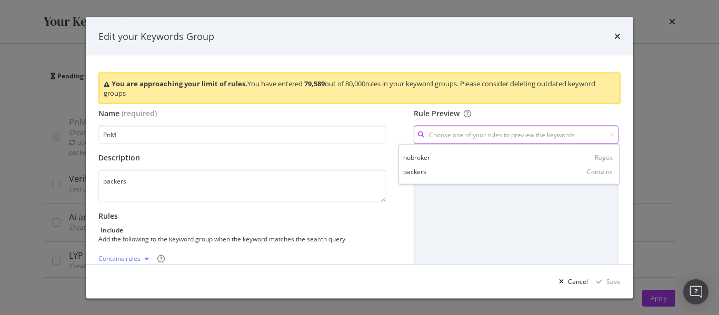
click at [467, 133] on input "modal" at bounding box center [516, 135] width 205 height 18
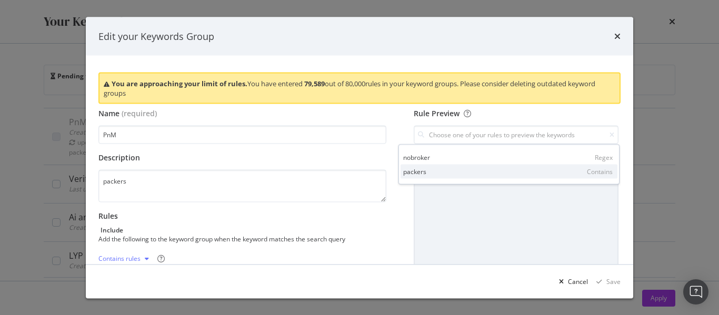
click at [427, 169] on div "packers Contains" at bounding box center [509, 171] width 217 height 14
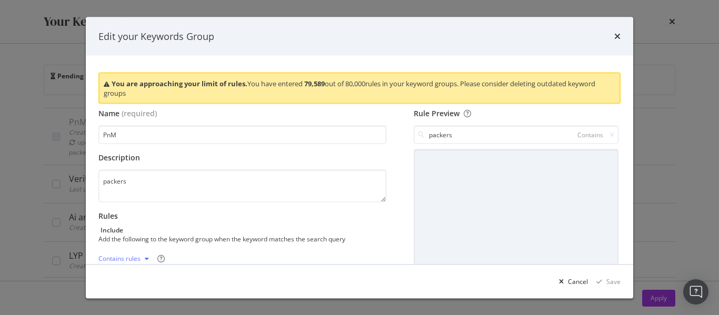
type input "packers"
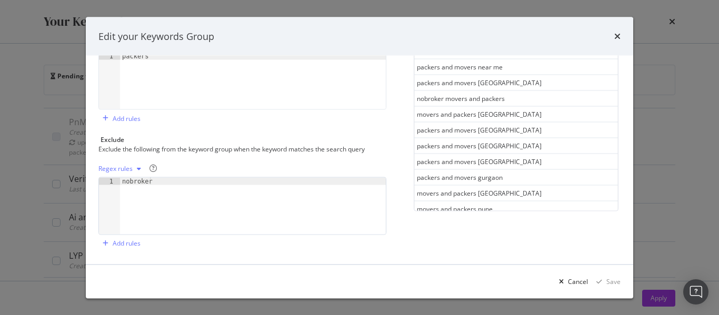
scroll to position [0, 0]
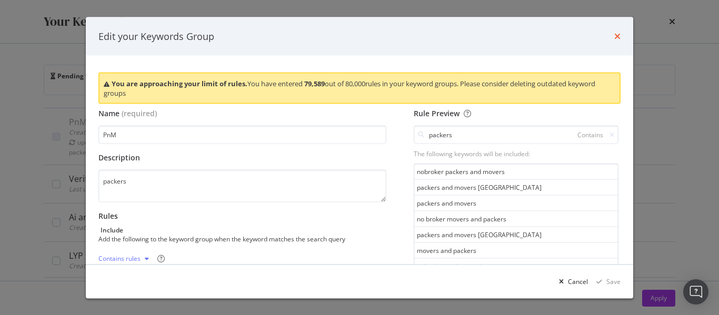
click at [617, 37] on icon "times" at bounding box center [618, 36] width 6 height 8
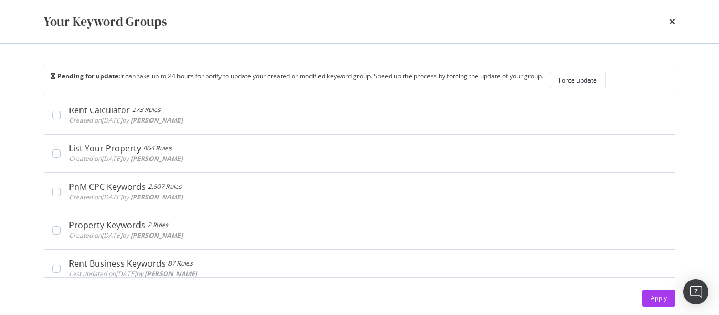
scroll to position [300, 0]
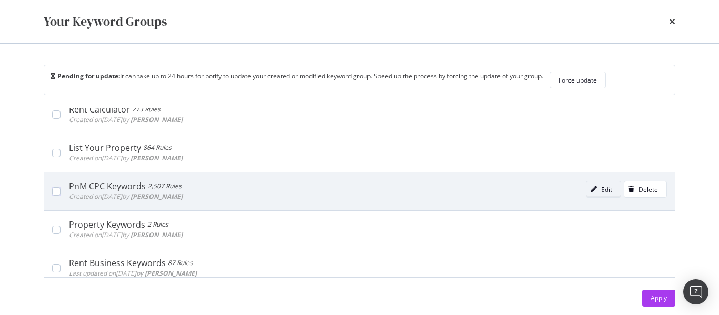
click at [601, 186] on div "Edit" at bounding box center [606, 189] width 11 height 9
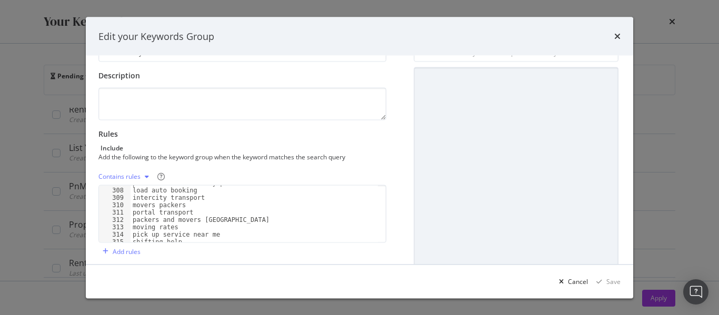
scroll to position [2115, 0]
click at [579, 281] on div "Cancel" at bounding box center [578, 281] width 20 height 9
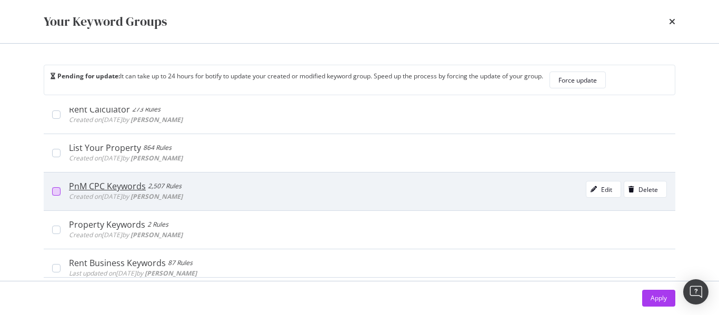
click at [56, 190] on div "modal" at bounding box center [56, 191] width 8 height 8
click at [58, 190] on icon "modal" at bounding box center [56, 191] width 5 height 5
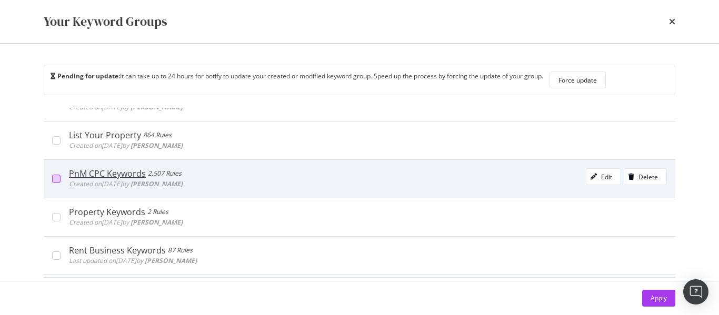
scroll to position [313, 0]
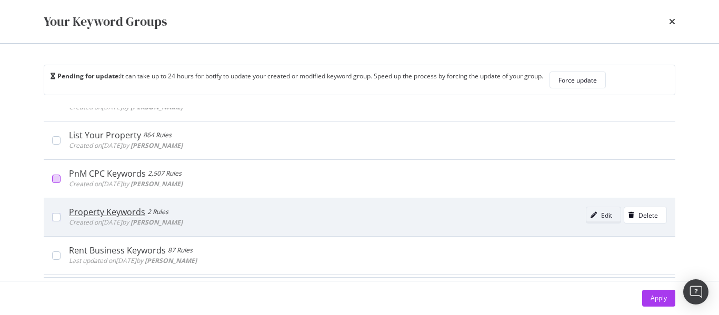
click at [601, 214] on div "Edit" at bounding box center [606, 215] width 11 height 9
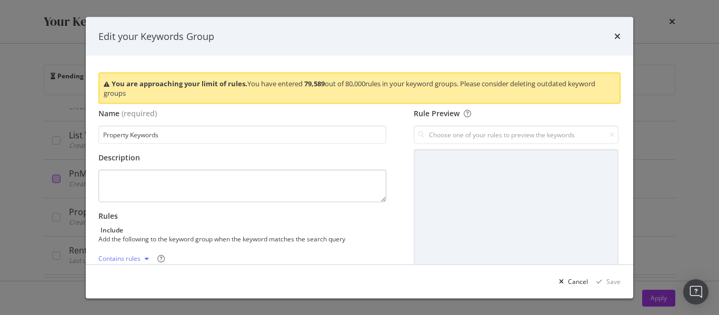
scroll to position [215, 0]
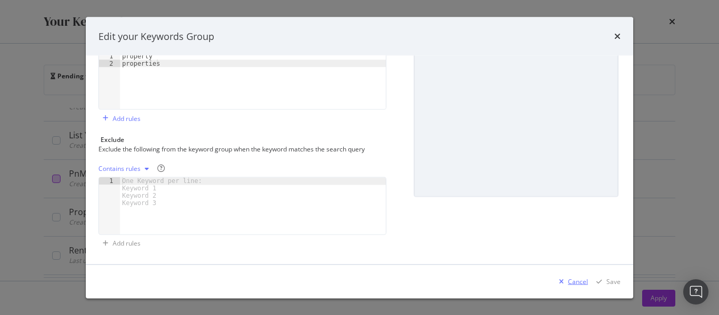
click at [572, 286] on div "Cancel" at bounding box center [578, 281] width 20 height 9
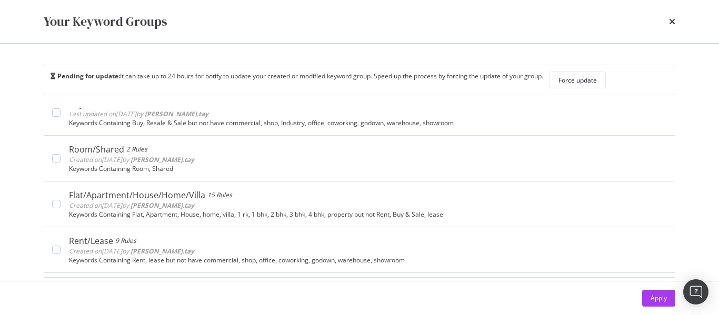
scroll to position [751, 0]
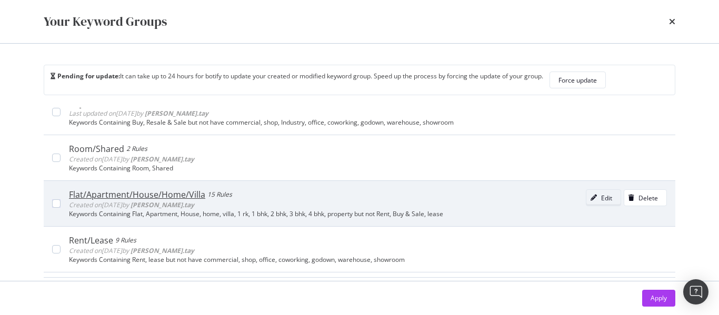
click at [587, 196] on div "modal" at bounding box center [594, 198] width 15 height 6
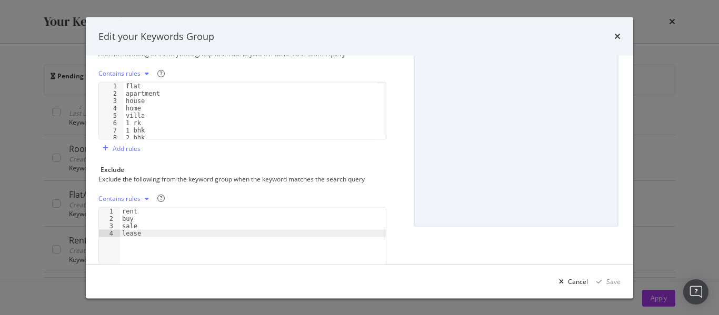
scroll to position [0, 0]
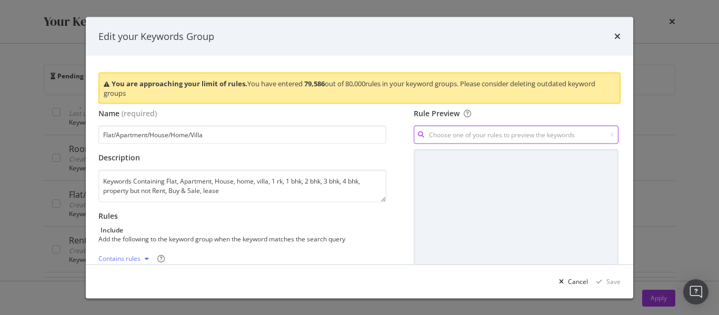
click at [485, 133] on input "modal" at bounding box center [516, 135] width 205 height 18
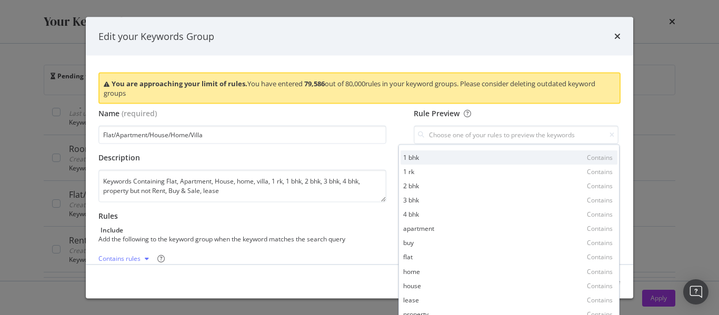
click at [507, 154] on div "1 bhk Contains" at bounding box center [509, 157] width 217 height 14
type input "1 bhk"
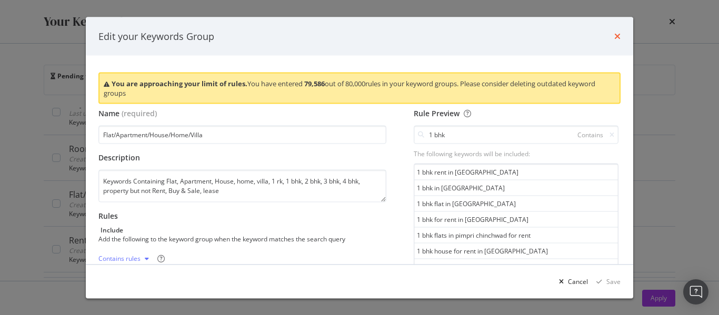
click at [618, 36] on icon "times" at bounding box center [618, 36] width 6 height 8
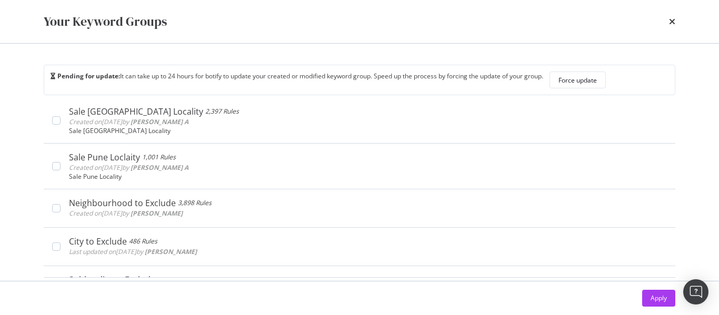
scroll to position [1076, 0]
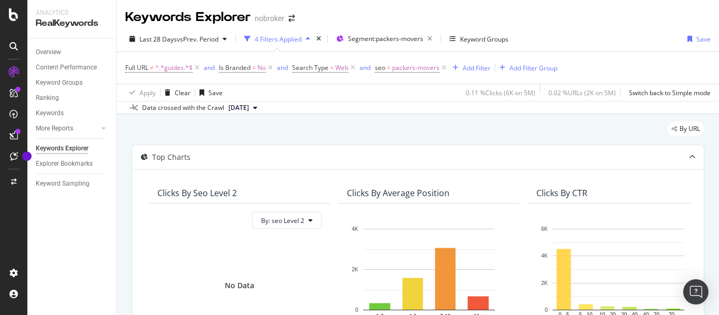
scroll to position [0, 123]
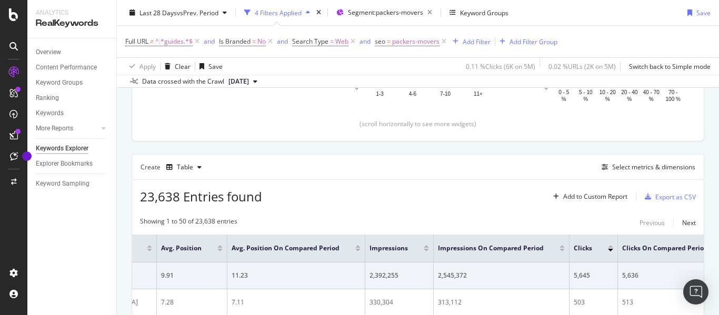
click at [483, 9] on div "Keyword Groups" at bounding box center [484, 12] width 48 height 9
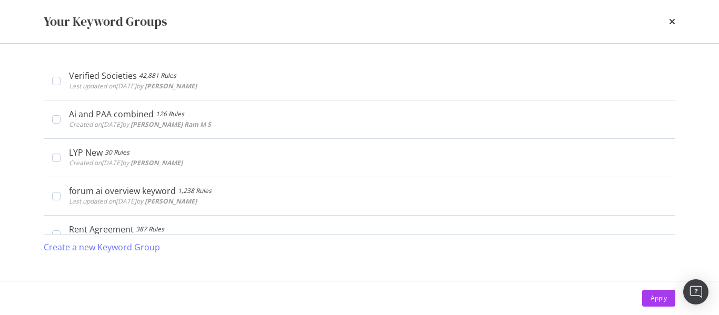
scroll to position [0, 0]
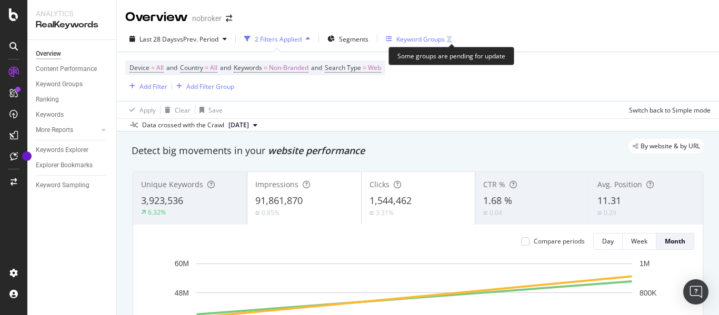
click at [452, 40] on icon "button" at bounding box center [449, 39] width 5 height 6
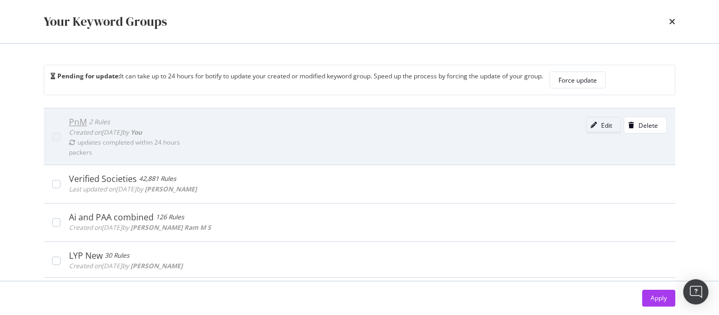
click at [601, 125] on div "Edit" at bounding box center [606, 125] width 11 height 9
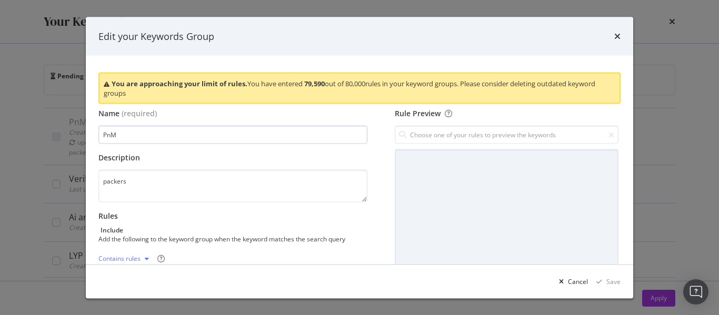
click at [128, 135] on input "PnM" at bounding box center [232, 135] width 269 height 18
type input "PnM SEO Keywords"
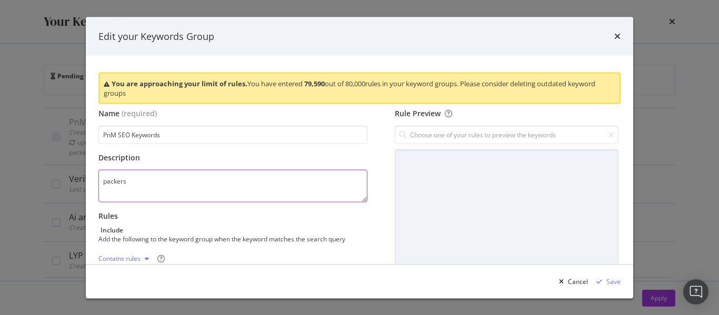
click at [145, 173] on textarea "packers" at bounding box center [232, 186] width 269 height 33
click at [103, 182] on textarea "packers packer mover movers" at bounding box center [232, 186] width 269 height 33
click at [129, 192] on textarea "packers packer mover movers" at bounding box center [232, 186] width 269 height 33
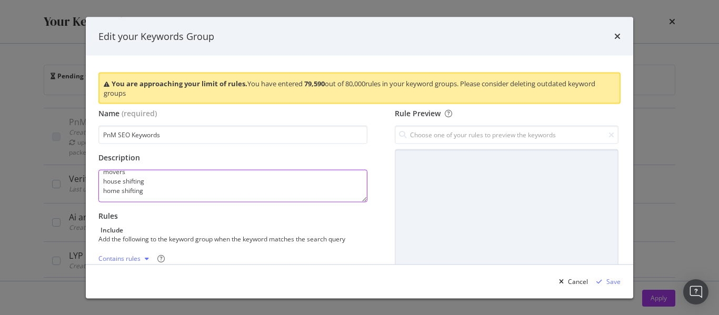
type textarea "packers packer mover movers house shifting home shifting"
